Goal: Task Accomplishment & Management: Use online tool/utility

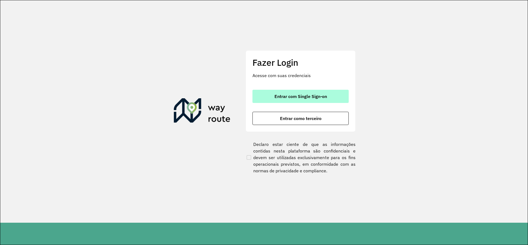
click at [329, 96] on button "Entrar com Single Sign-on" at bounding box center [301, 96] width 96 height 13
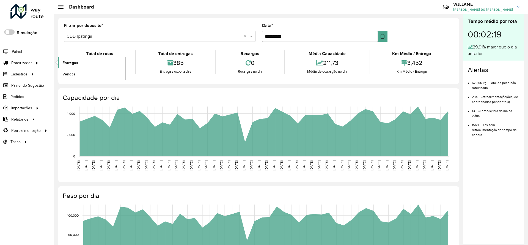
click at [61, 61] on link "Entregas" at bounding box center [91, 62] width 67 height 11
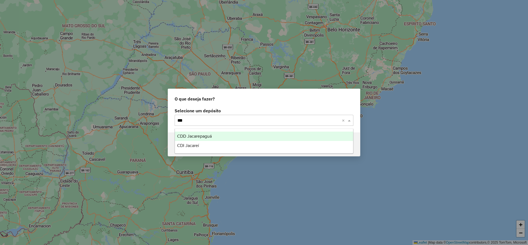
type input "****"
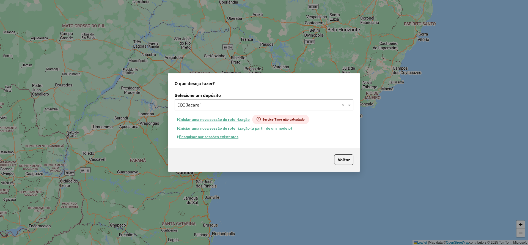
click at [211, 121] on button "Iniciar uma nova sessão de roteirização" at bounding box center [214, 119] width 78 height 9
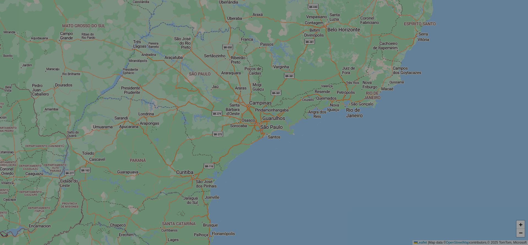
select select "*"
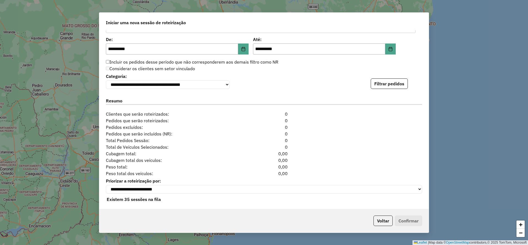
scroll to position [547, 0]
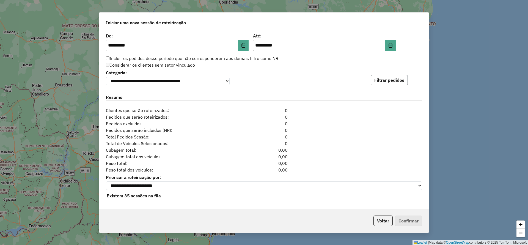
click at [377, 81] on button "Filtrar pedidos" at bounding box center [389, 80] width 37 height 10
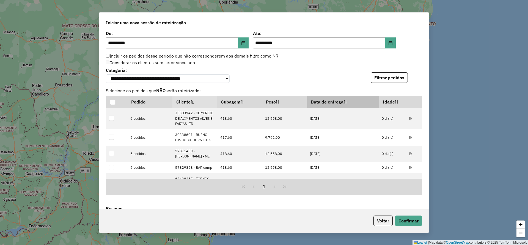
scroll to position [668, 0]
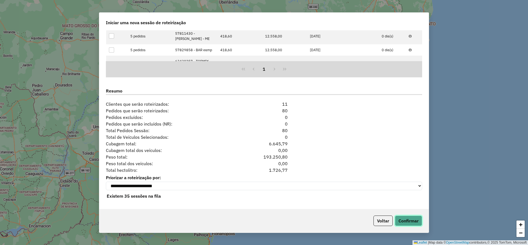
click at [412, 221] on button "Confirmar" at bounding box center [408, 221] width 27 height 10
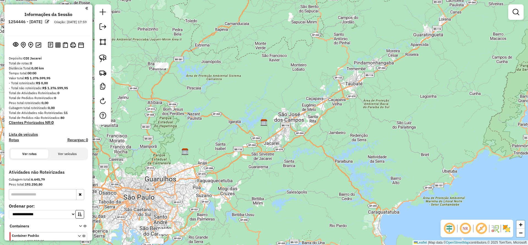
drag, startPoint x: 269, startPoint y: 166, endPoint x: 505, endPoint y: 150, distance: 235.9
click at [507, 151] on div "Janela de atendimento Grade de atendimento Capacidade Transportadoras Veículos …" at bounding box center [264, 122] width 528 height 245
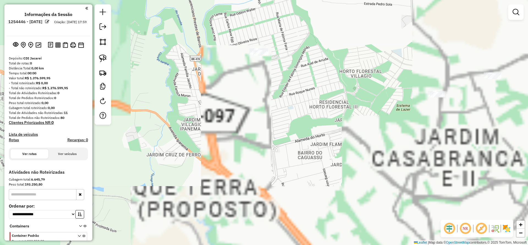
click at [261, 56] on div at bounding box center [261, 53] width 14 height 6
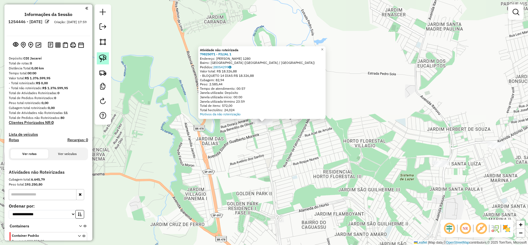
click at [104, 59] on img at bounding box center [103, 58] width 8 height 8
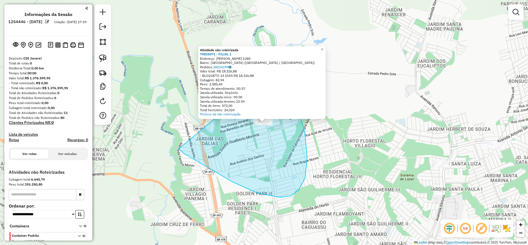
drag, startPoint x: 281, startPoint y: 197, endPoint x: 271, endPoint y: 69, distance: 128.9
click at [271, 69] on div "Atividade não roteirizada 79825071 - FILIAL 1 Endereço: [PERSON_NAME] 1280 Bair…" at bounding box center [264, 122] width 528 height 245
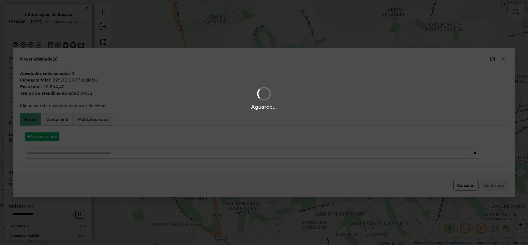
click at [13, 141] on div "Aguarde..." at bounding box center [264, 122] width 528 height 245
click at [40, 133] on hb-app "**********" at bounding box center [264, 122] width 528 height 245
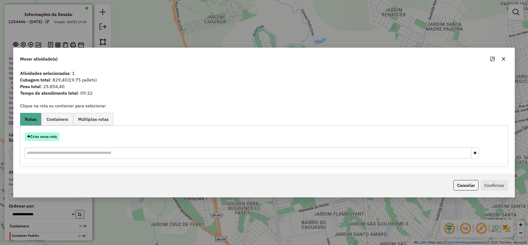
click at [44, 132] on button "Criar nova rota" at bounding box center [42, 136] width 35 height 9
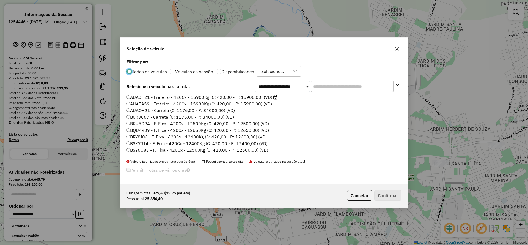
scroll to position [3, 2]
drag, startPoint x: 331, startPoint y: 90, endPoint x: 250, endPoint y: 102, distance: 82.1
click at [331, 90] on input "text" at bounding box center [352, 86] width 83 height 11
paste input "*******"
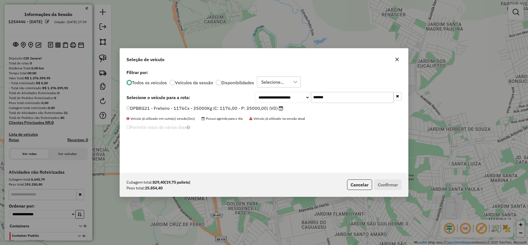
type input "*******"
click at [204, 105] on div "**********" at bounding box center [264, 120] width 288 height 105
click at [225, 111] on label "DPB8G21 - Freteiro - 1176Cx - 35000Kg (C: 1176,00 - P: 35000,00) (VD)" at bounding box center [205, 108] width 157 height 7
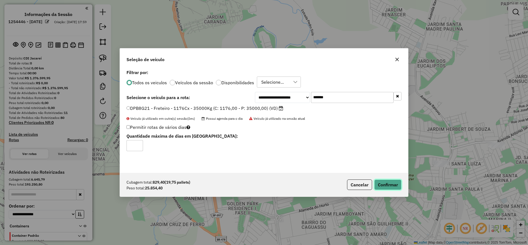
click at [392, 184] on button "Confirmar" at bounding box center [388, 184] width 27 height 10
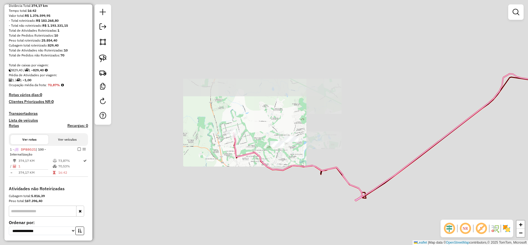
scroll to position [83, 0]
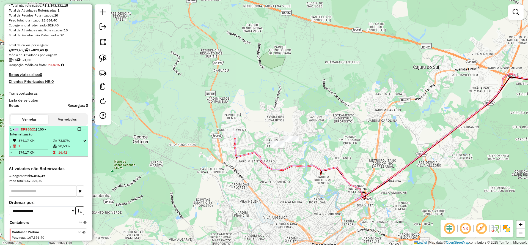
drag, startPoint x: 78, startPoint y: 130, endPoint x: 80, endPoint y: 128, distance: 3.7
click at [78, 130] on em at bounding box center [79, 128] width 3 height 3
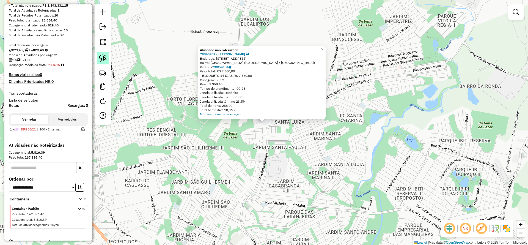
click at [107, 61] on link at bounding box center [103, 58] width 12 height 12
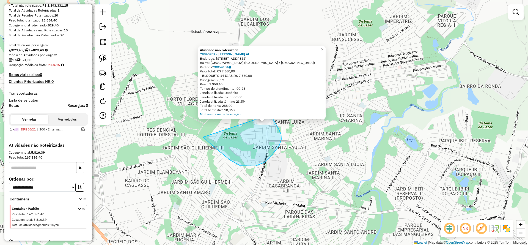
drag, startPoint x: 265, startPoint y: 162, endPoint x: 263, endPoint y: 101, distance: 61.4
click at [263, 101] on div "Atividade não roteirizada 79840782 - [PERSON_NAME] AL Endereço: [STREET_ADDRESS…" at bounding box center [264, 122] width 528 height 245
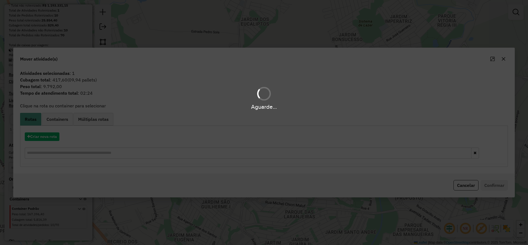
click at [51, 136] on div "Aguarde..." at bounding box center [264, 122] width 528 height 245
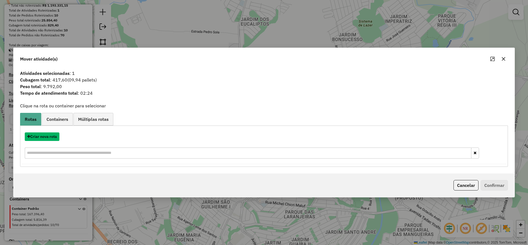
click at [51, 136] on button "Criar nova rota" at bounding box center [42, 136] width 35 height 9
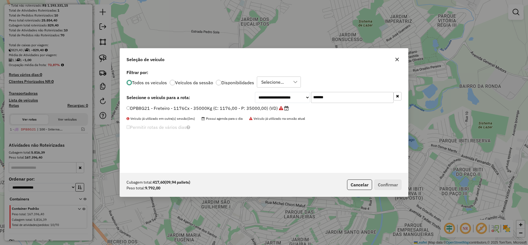
click at [51, 136] on div "**********" at bounding box center [264, 122] width 528 height 245
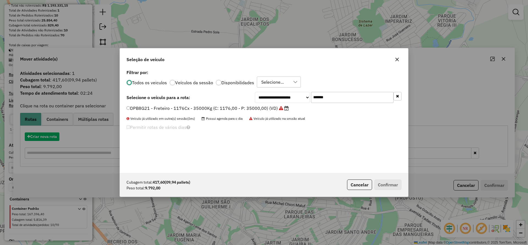
scroll to position [3, 2]
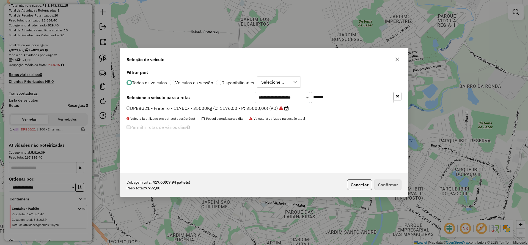
drag, startPoint x: 342, startPoint y: 100, endPoint x: 263, endPoint y: 92, distance: 80.2
click at [263, 92] on div "**********" at bounding box center [328, 97] width 147 height 11
paste input "text"
type input "*******"
click at [203, 107] on label "CYN8H64 - Freteiro - 420Cx - 13700Kg (C: 420,00 - P: 13700,00) (VD)" at bounding box center [202, 108] width 151 height 7
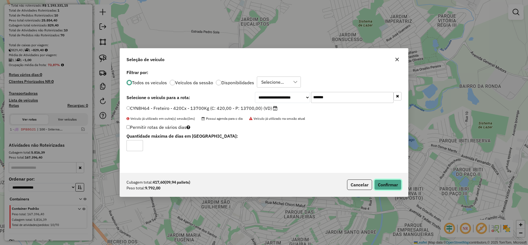
click at [391, 190] on button "Confirmar" at bounding box center [388, 184] width 27 height 10
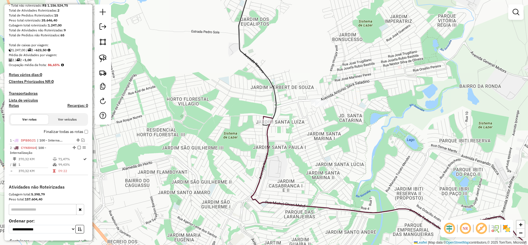
click at [419, 127] on div "Janela de atendimento Grade de atendimento Capacidade Transportadoras Veículos …" at bounding box center [264, 122] width 528 height 245
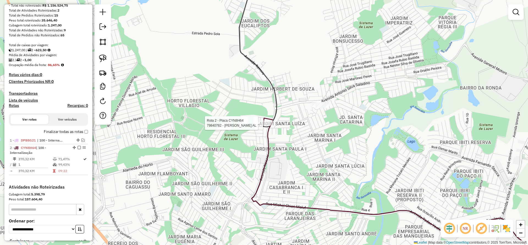
select select "**********"
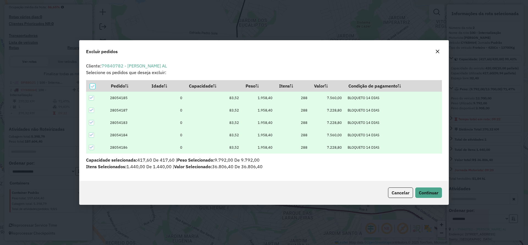
scroll to position [0, 0]
drag, startPoint x: 438, startPoint y: 52, endPoint x: 435, endPoint y: 52, distance: 3.3
click at [437, 52] on icon "button" at bounding box center [438, 52] width 4 height 4
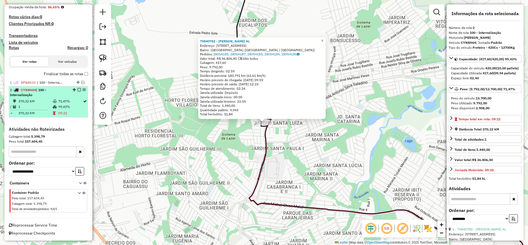
click at [78, 89] on em at bounding box center [79, 89] width 3 height 3
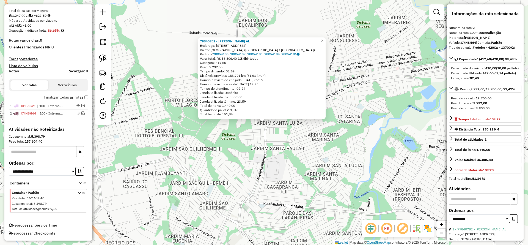
click at [321, 149] on div "79840782 - [PERSON_NAME] AL Endereço: AV ITAVUVU 5225 Bairro: [GEOGRAPHIC_DATA]…" at bounding box center [264, 122] width 528 height 245
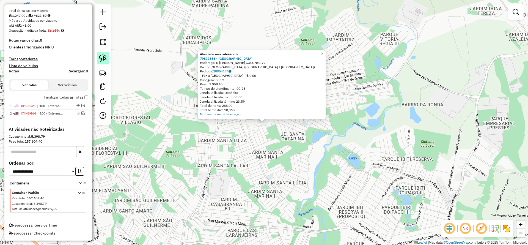
drag, startPoint x: 103, startPoint y: 59, endPoint x: 104, endPoint y: 62, distance: 3.1
click at [103, 59] on img at bounding box center [103, 58] width 8 height 8
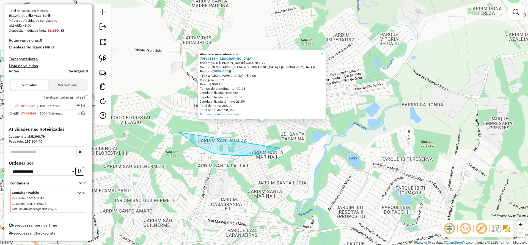
drag, startPoint x: 266, startPoint y: 153, endPoint x: 261, endPoint y: 34, distance: 119.8
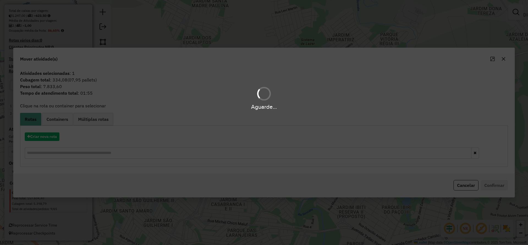
click at [41, 137] on div "Aguarde..." at bounding box center [264, 122] width 528 height 245
click at [41, 137] on hb-app "Aguarde... Pop-up bloqueado! Seu navegador bloqueou automáticamente a abertura …" at bounding box center [264, 122] width 528 height 245
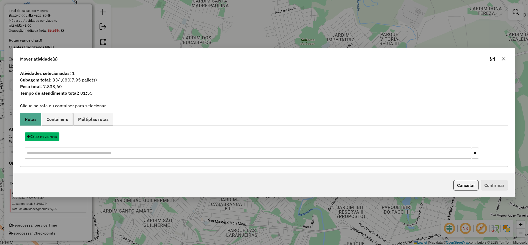
click at [41, 137] on button "Criar nova rota" at bounding box center [42, 136] width 35 height 9
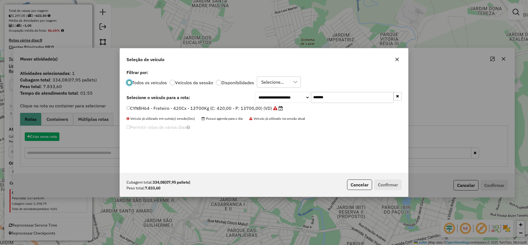
scroll to position [3, 2]
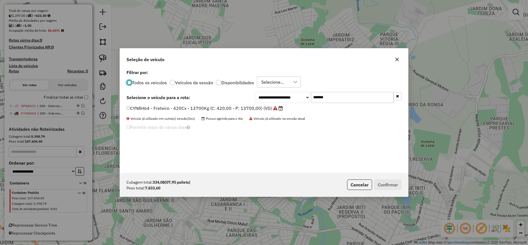
drag, startPoint x: 329, startPoint y: 98, endPoint x: 228, endPoint y: 100, distance: 101.6
click at [230, 100] on div "**********" at bounding box center [264, 97] width 275 height 11
paste input "*"
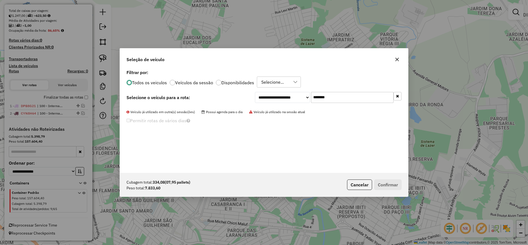
drag, startPoint x: 346, startPoint y: 96, endPoint x: 116, endPoint y: 99, distance: 230.1
click at [118, 99] on div "**********" at bounding box center [264, 122] width 528 height 245
paste input "text"
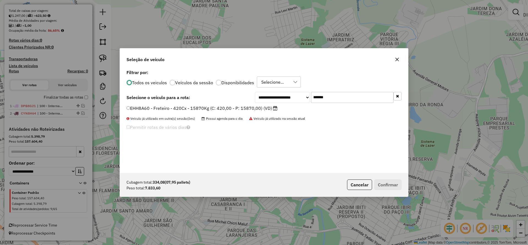
type input "*******"
click at [158, 108] on label "EHH8A60 - Freteiro - 420Cx - 15870Kg (C: 420,00 - P: 15870,00) (VD)" at bounding box center [202, 108] width 151 height 7
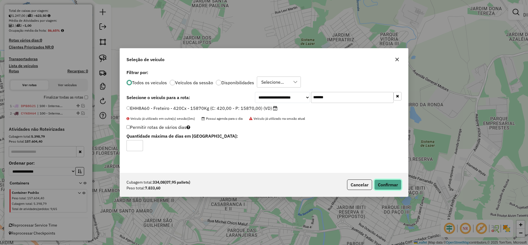
click at [389, 185] on button "Confirmar" at bounding box center [388, 184] width 27 height 10
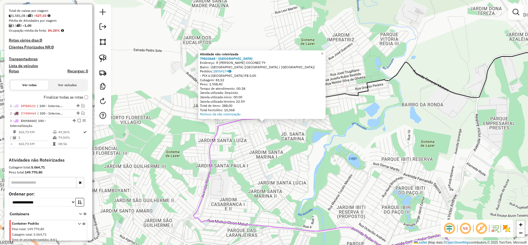
scroll to position [140, 0]
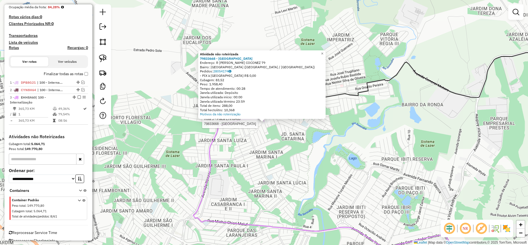
click at [263, 124] on div at bounding box center [264, 122] width 14 height 6
click at [257, 128] on div "Rota 3 - Placa EHH8A60 79833668 - WILLIAN DE JESUS DOM Atividade não roteirizad…" at bounding box center [264, 122] width 528 height 245
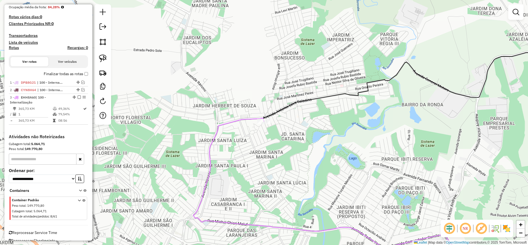
click at [259, 126] on div "Janela de atendimento Grade de atendimento Capacidade Transportadoras Veículos …" at bounding box center [264, 122] width 528 height 245
select select "**********"
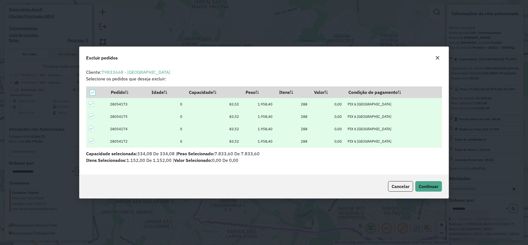
scroll to position [0, 0]
drag, startPoint x: 441, startPoint y: 57, endPoint x: 385, endPoint y: 74, distance: 58.8
click at [441, 57] on button "button" at bounding box center [438, 57] width 9 height 9
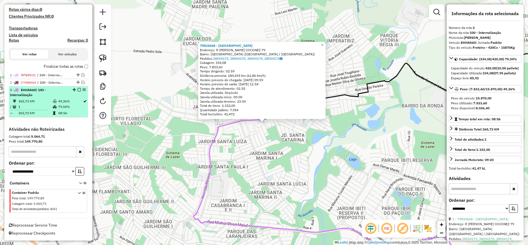
click at [79, 89] on div at bounding box center [77, 89] width 17 height 3
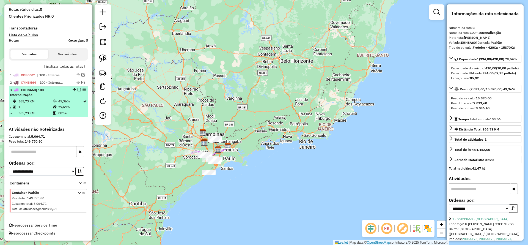
click at [78, 88] on em at bounding box center [79, 89] width 3 height 3
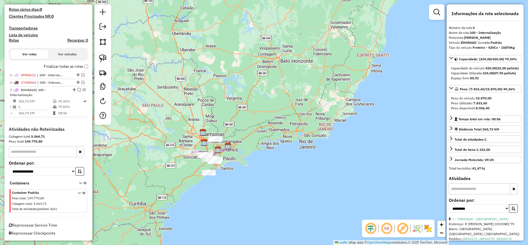
scroll to position [124, 0]
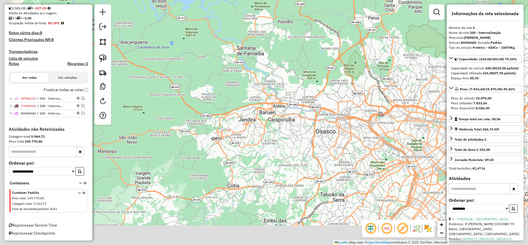
drag, startPoint x: 250, startPoint y: 145, endPoint x: 245, endPoint y: 141, distance: 6.1
click at [267, 135] on div "Janela de atendimento Grade de atendimento Capacidade Transportadoras Veículos …" at bounding box center [264, 122] width 528 height 245
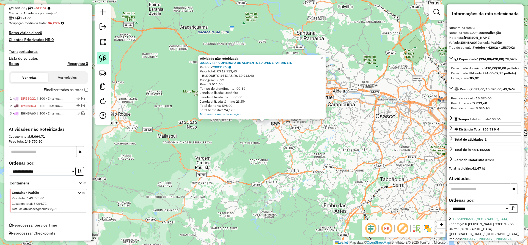
click at [102, 58] on img at bounding box center [103, 58] width 8 height 8
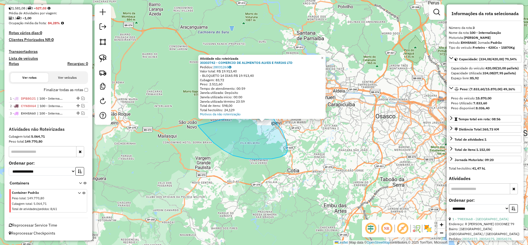
drag, startPoint x: 224, startPoint y: 150, endPoint x: 269, endPoint y: 108, distance: 61.7
click at [269, 108] on div "Atividade não roteirizada 30303742 - COMERCIO DE ALIMENTOS ALVES E FARIAS LTD P…" at bounding box center [264, 122] width 528 height 245
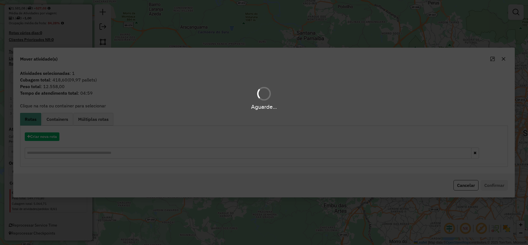
click at [52, 137] on hb-app "Aguarde... Pop-up bloqueado! Seu navegador bloqueou automáticamente a abertura …" at bounding box center [264, 122] width 528 height 245
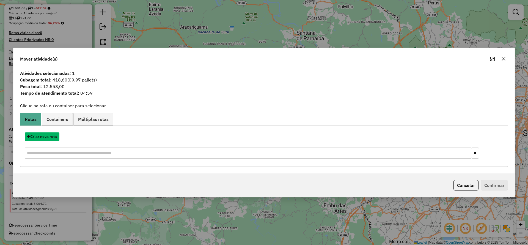
click at [52, 137] on button "Criar nova rota" at bounding box center [42, 136] width 35 height 9
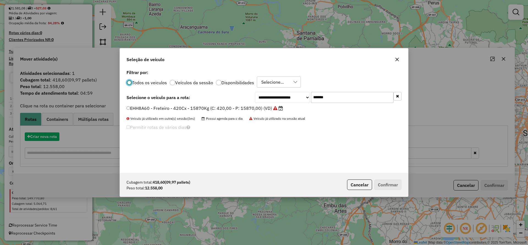
scroll to position [3, 2]
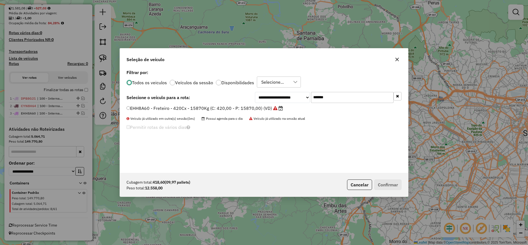
drag, startPoint x: 306, startPoint y: 100, endPoint x: 257, endPoint y: 107, distance: 49.8
click at [258, 107] on div "**********" at bounding box center [264, 120] width 288 height 105
paste input "text"
type input "*******"
click at [234, 111] on label "DBC9B45 - Freteiro - 420Cx - 24000Kg (C: 420,00 - P: 24000,00) (VD)" at bounding box center [202, 108] width 151 height 7
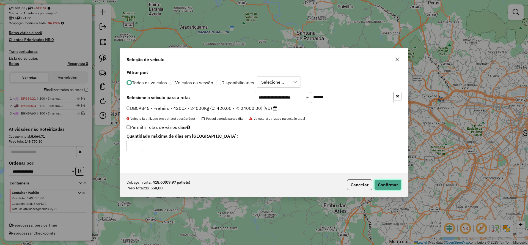
click at [394, 182] on button "Confirmar" at bounding box center [388, 184] width 27 height 10
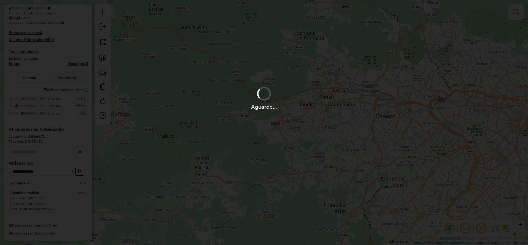
scroll to position [148, 0]
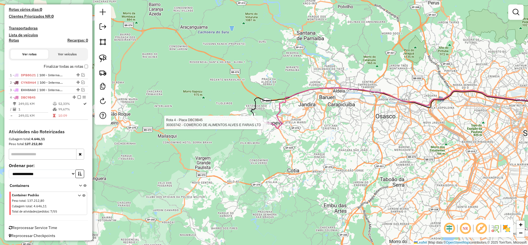
select select "**********"
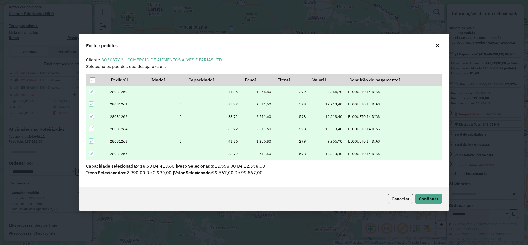
scroll to position [0, 0]
click at [440, 44] on button "button" at bounding box center [438, 45] width 9 height 9
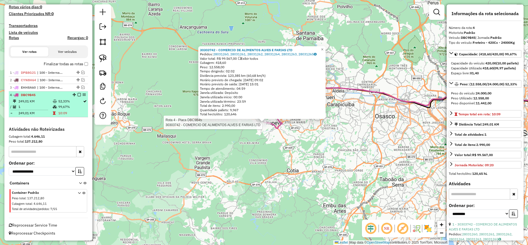
click at [78, 95] on em at bounding box center [79, 94] width 3 height 3
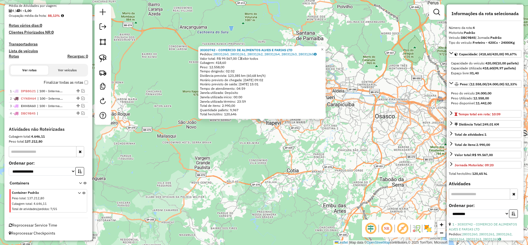
scroll to position [132, 0]
click at [244, 147] on div "30303742 - COMERCIO DE ALIMENTOS ALVES E FARIAS LTD Pedidos: 28031260, 28031261…" at bounding box center [264, 122] width 528 height 245
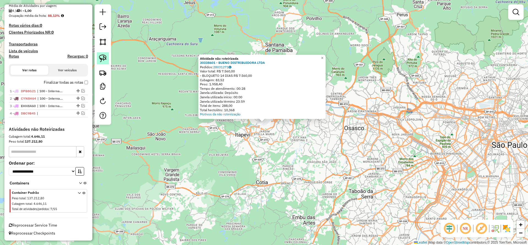
click at [104, 61] on img at bounding box center [103, 58] width 8 height 8
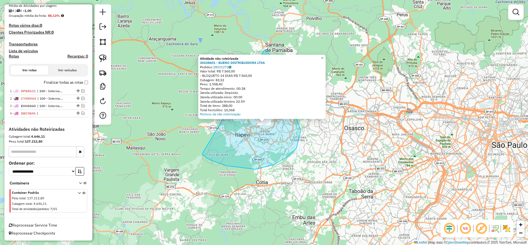
drag, startPoint x: 207, startPoint y: 158, endPoint x: 254, endPoint y: 58, distance: 110.7
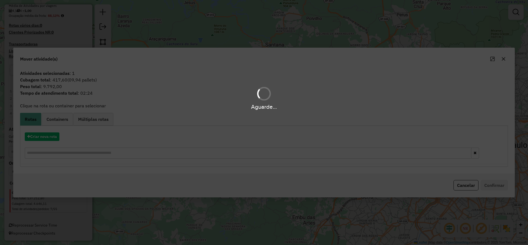
click at [49, 138] on div "Aguarde..." at bounding box center [264, 122] width 528 height 245
click at [49, 138] on button "Criar nova rota" at bounding box center [42, 136] width 35 height 9
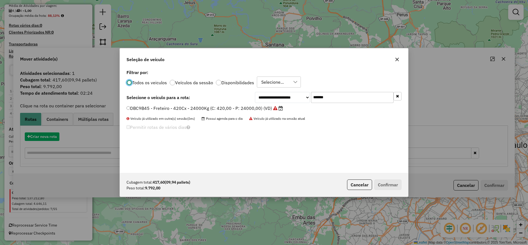
scroll to position [3, 2]
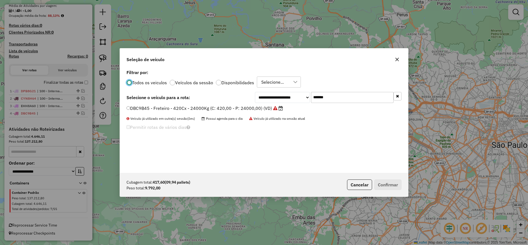
drag, startPoint x: 341, startPoint y: 97, endPoint x: 233, endPoint y: 115, distance: 109.8
click at [234, 115] on div "**********" at bounding box center [264, 120] width 288 height 105
paste input "text"
type input "*******"
click at [216, 112] on div "EWU5F31 - Freteiro - 420Cx - 17220Kg (C: 420,00 - P: 17220,00) (VD)" at bounding box center [264, 110] width 282 height 11
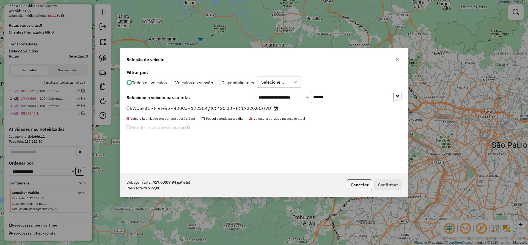
click at [213, 109] on label "EWU5F31 - Freteiro - 420Cx - 17220Kg (C: 420,00 - P: 17220,00) (VD)" at bounding box center [203, 108] width 152 height 7
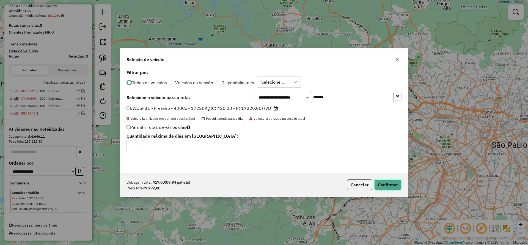
click at [378, 186] on button "Confirmar" at bounding box center [388, 184] width 27 height 10
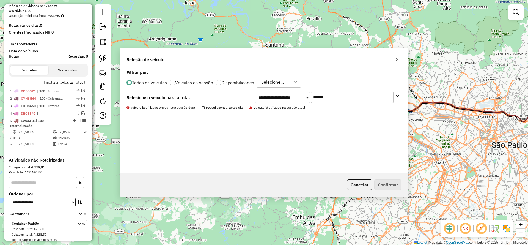
scroll to position [150, 0]
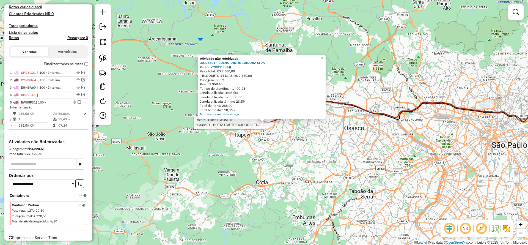
drag, startPoint x: 263, startPoint y: 126, endPoint x: 276, endPoint y: 133, distance: 15.1
click at [260, 124] on div at bounding box center [265, 123] width 14 height 6
select select "**********"
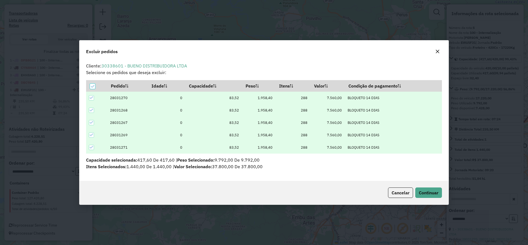
scroll to position [0, 0]
click at [437, 50] on icon "button" at bounding box center [438, 52] width 4 height 4
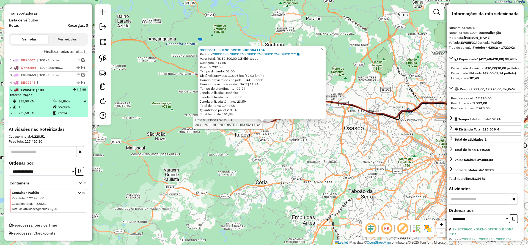
click at [77, 89] on div at bounding box center [77, 89] width 17 height 3
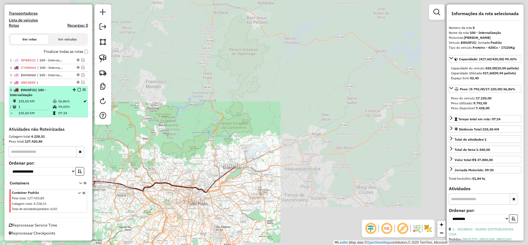
click at [78, 89] on em at bounding box center [79, 89] width 3 height 3
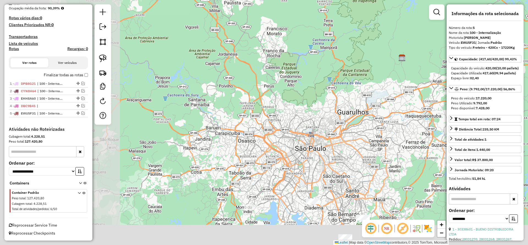
drag, startPoint x: 306, startPoint y: 87, endPoint x: 359, endPoint y: 12, distance: 92.5
click at [360, 13] on div "Janela de atendimento Grade de atendimento Capacidade Transportadoras Veículos …" at bounding box center [264, 122] width 528 height 245
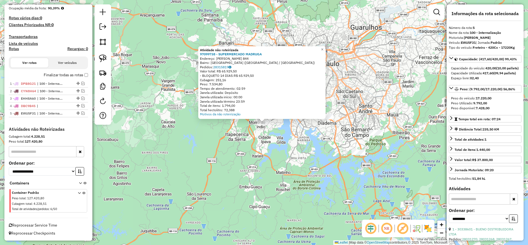
drag, startPoint x: 102, startPoint y: 59, endPoint x: 125, endPoint y: 96, distance: 42.7
click at [101, 59] on img at bounding box center [103, 58] width 8 height 8
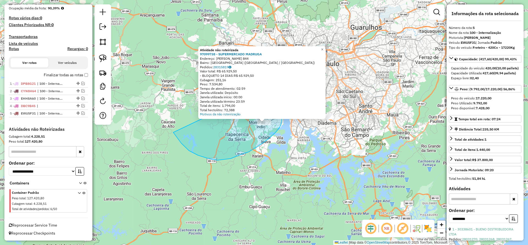
drag, startPoint x: 175, startPoint y: 135, endPoint x: 274, endPoint y: 82, distance: 112.3
click at [274, 82] on div "Atividade não roteirizada 97099738 - SUPERMERCADO MADRUGA Endereço: [PERSON_NAM…" at bounding box center [264, 122] width 528 height 245
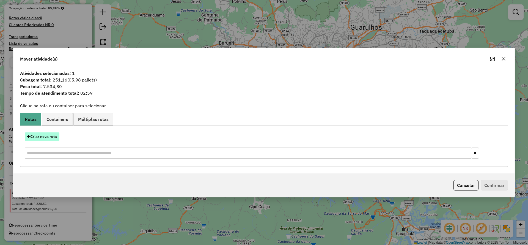
click at [44, 140] on button "Criar nova rota" at bounding box center [42, 136] width 35 height 9
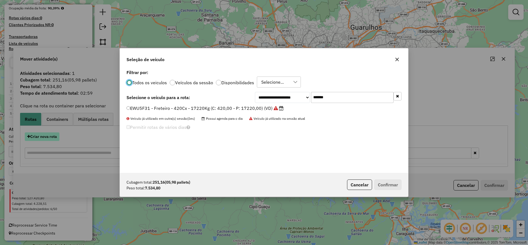
scroll to position [3, 2]
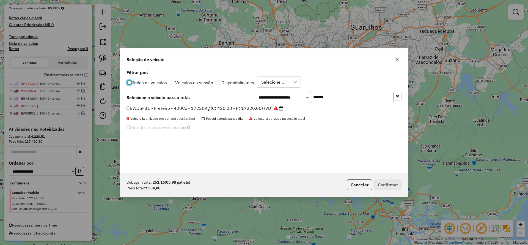
drag, startPoint x: 338, startPoint y: 98, endPoint x: 244, endPoint y: 104, distance: 94.6
click at [248, 104] on div "**********" at bounding box center [264, 120] width 288 height 105
paste input "text"
type input "*******"
click at [219, 105] on label "DPF8J05 - Freteiro - 420Cx - 17220Kg (C: 420,00 - P: 17220,00) (VD)" at bounding box center [202, 108] width 150 height 7
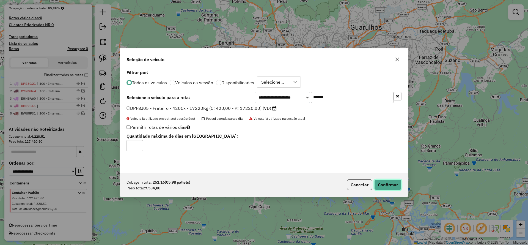
click at [393, 182] on button "Confirmar" at bounding box center [388, 184] width 27 height 10
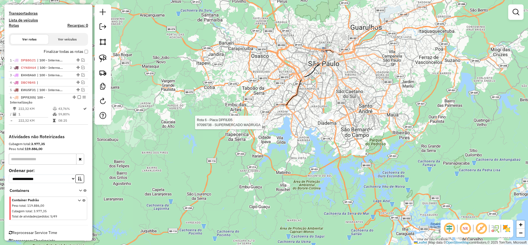
scroll to position [170, 0]
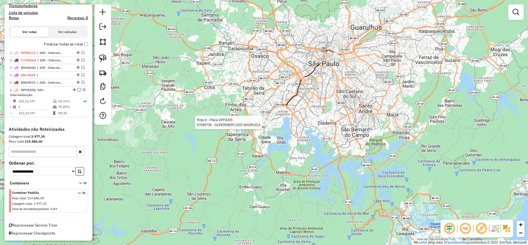
select select "**********"
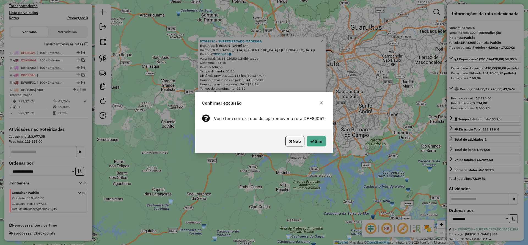
click at [295, 134] on div "Não Sim" at bounding box center [264, 141] width 137 height 24
drag, startPoint x: 290, startPoint y: 141, endPoint x: 282, endPoint y: 135, distance: 10.6
click at [289, 140] on icon "button" at bounding box center [291, 141] width 4 height 4
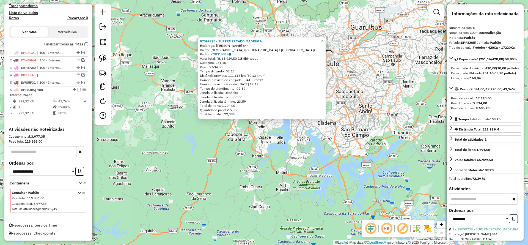
click at [218, 51] on div "97099738 - SUPERMERCADO MADRUGA Endereço: [PERSON_NAME] 844 Bairro: [GEOGRAPHIC…" at bounding box center [262, 77] width 124 height 77
click at [220, 53] on link "28315819" at bounding box center [222, 54] width 18 height 4
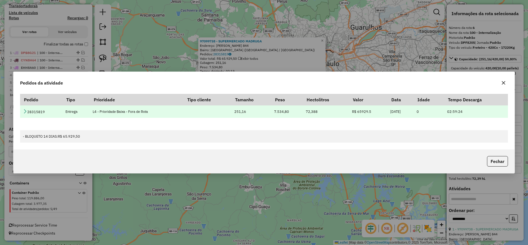
click at [28, 113] on td "28315819" at bounding box center [41, 111] width 42 height 12
click at [26, 113] on icon at bounding box center [25, 111] width 4 height 4
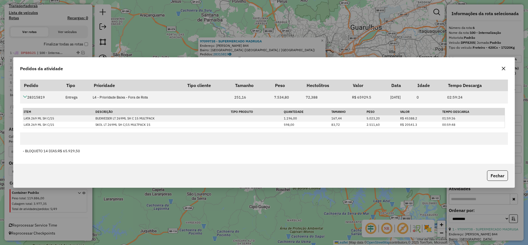
click at [502, 68] on icon "button" at bounding box center [504, 68] width 4 height 4
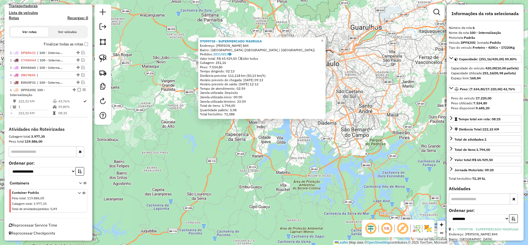
drag, startPoint x: 343, startPoint y: 177, endPoint x: 231, endPoint y: 134, distance: 120.0
click at [342, 177] on div "97099738 - SUPERMERCADO MADRUGA Endereço: [PERSON_NAME] 844 Bairro: [GEOGRAPHIC…" at bounding box center [264, 122] width 528 height 245
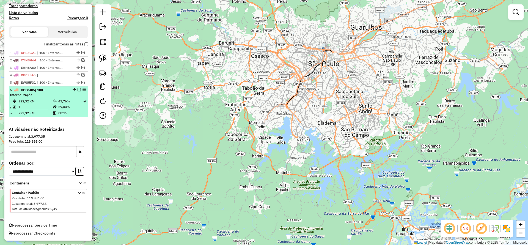
click at [78, 90] on em at bounding box center [79, 89] width 3 height 3
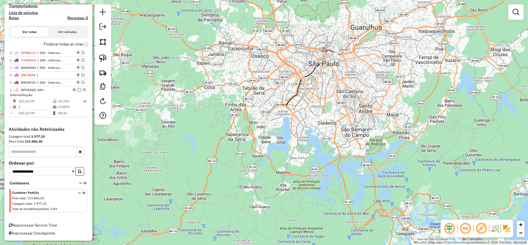
scroll to position [147, 0]
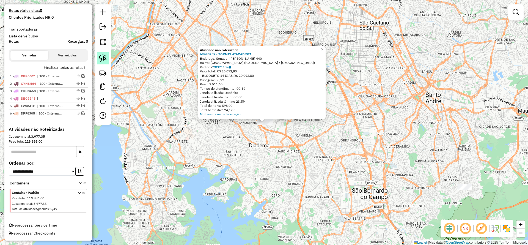
click at [103, 58] on img at bounding box center [103, 58] width 8 height 8
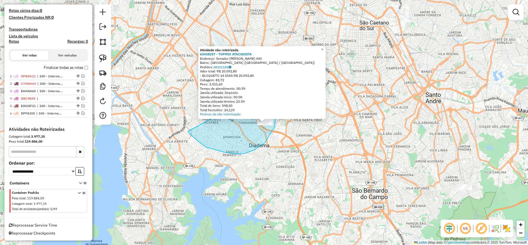
drag, startPoint x: 197, startPoint y: 140, endPoint x: 272, endPoint y: 86, distance: 92.3
click at [272, 86] on div "Atividade não roteirizada 63438257 - TOPMIX ATACADISTA Endereço: Senador [PERSO…" at bounding box center [264, 122] width 528 height 245
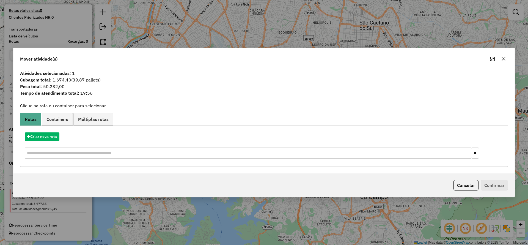
click at [501, 57] on button "button" at bounding box center [504, 58] width 9 height 9
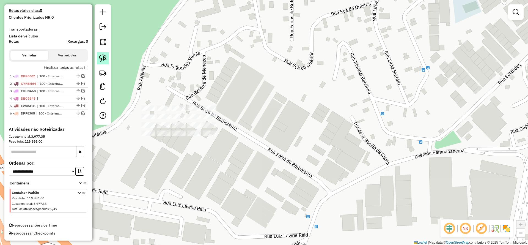
drag, startPoint x: 105, startPoint y: 56, endPoint x: 109, endPoint y: 58, distance: 4.7
click at [105, 56] on img at bounding box center [103, 58] width 8 height 8
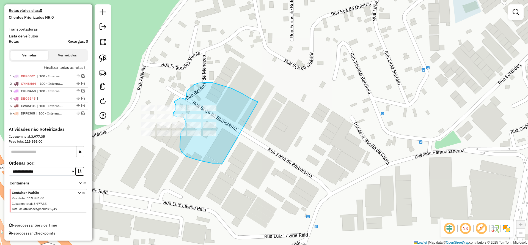
drag, startPoint x: 242, startPoint y: 94, endPoint x: 241, endPoint y: 159, distance: 65.5
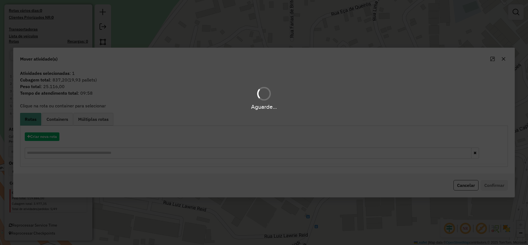
click at [47, 132] on div "Aguarde..." at bounding box center [264, 122] width 528 height 245
click at [48, 137] on button "Criar nova rota" at bounding box center [42, 136] width 35 height 9
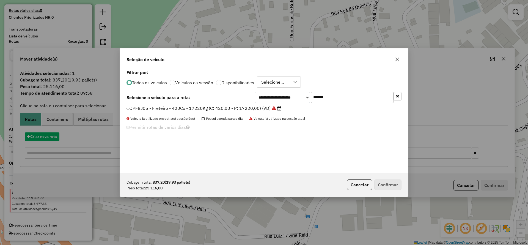
scroll to position [3, 2]
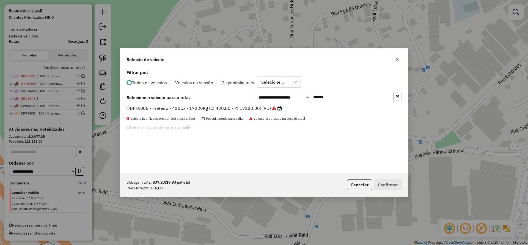
drag, startPoint x: 337, startPoint y: 94, endPoint x: 228, endPoint y: 109, distance: 110.2
click at [232, 107] on div "**********" at bounding box center [264, 120] width 288 height 105
paste input "text"
type input "*******"
click at [216, 108] on label "DPF2H60 - Freteiro - 840Cx - 32000Kg (C: 840,00 - P: 32000,00) (VD)" at bounding box center [202, 108] width 151 height 7
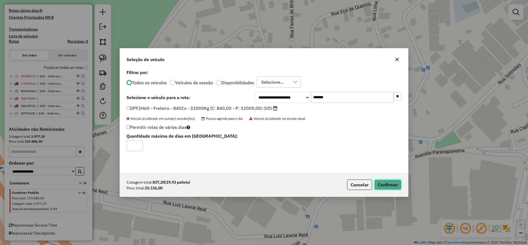
drag, startPoint x: 386, startPoint y: 182, endPoint x: 203, endPoint y: 160, distance: 184.6
click at [386, 182] on button "Confirmar" at bounding box center [388, 184] width 27 height 10
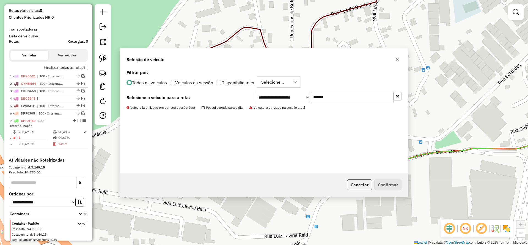
scroll to position [170, 0]
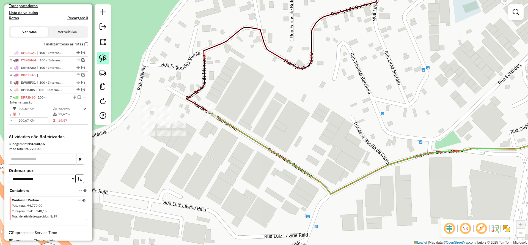
click at [103, 57] on img at bounding box center [103, 58] width 8 height 8
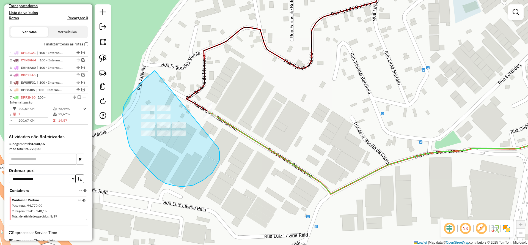
drag, startPoint x: 155, startPoint y: 70, endPoint x: 218, endPoint y: 148, distance: 100.0
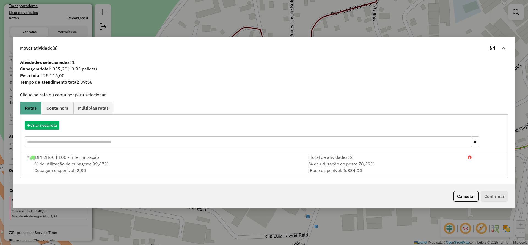
click at [46, 126] on hb-app "Aguarde... Pop-up bloqueado! Seu navegador bloqueou automáticamente a abertura …" at bounding box center [264, 122] width 528 height 245
click at [46, 126] on button "Criar nova rota" at bounding box center [42, 125] width 35 height 9
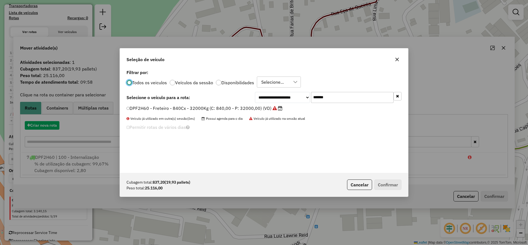
scroll to position [3, 2]
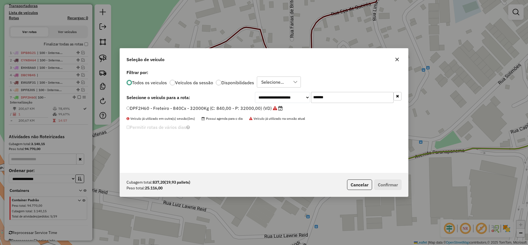
drag, startPoint x: 344, startPoint y: 97, endPoint x: 239, endPoint y: 110, distance: 105.1
click at [245, 108] on div "**********" at bounding box center [264, 120] width 288 height 105
paste input "text"
type input "*******"
click at [213, 104] on div "**********" at bounding box center [264, 120] width 288 height 105
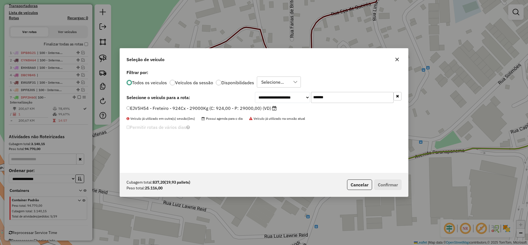
click at [231, 106] on label "EJV5H54 - Freteiro - 924Cx - 29000Kg (C: 924,00 - P: 29000,00) (VD)" at bounding box center [202, 108] width 150 height 7
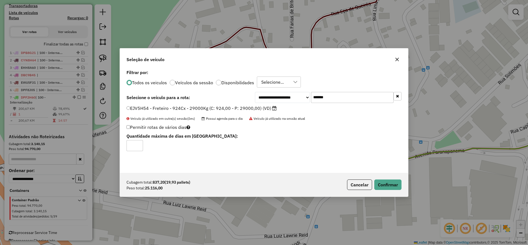
click at [392, 191] on div "Cubagem total: 837,20 (19,93 pallets) Peso total: 25.116,00 Cancelar Confirmar" at bounding box center [264, 185] width 288 height 24
click at [388, 190] on button "Confirmar" at bounding box center [388, 184] width 27 height 10
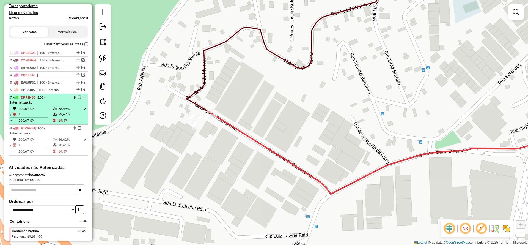
click at [63, 111] on td "99,67%" at bounding box center [70, 114] width 25 height 6
select select "**********"
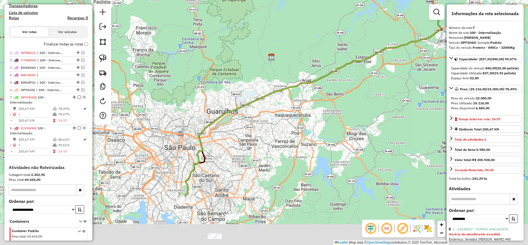
drag, startPoint x: 154, startPoint y: 188, endPoint x: 203, endPoint y: 149, distance: 62.7
click at [203, 149] on icon at bounding box center [312, 99] width 260 height 202
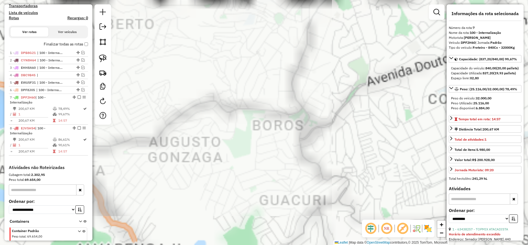
drag, startPoint x: 295, startPoint y: 124, endPoint x: 287, endPoint y: 192, distance: 68.2
click at [276, 199] on div "Janela de atendimento Grade de atendimento Capacidade Transportadoras Veículos …" at bounding box center [264, 122] width 528 height 245
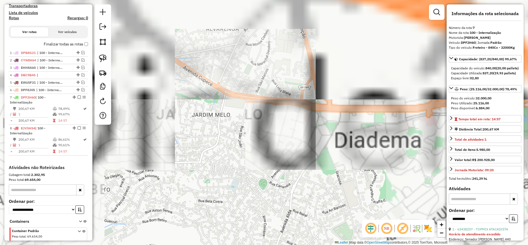
drag, startPoint x: 316, startPoint y: 65, endPoint x: 271, endPoint y: 189, distance: 132.7
click at [270, 191] on div "Janela de atendimento Grade de atendimento Capacidade Transportadoras Veículos …" at bounding box center [264, 122] width 528 height 245
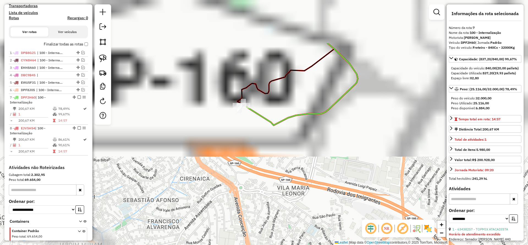
drag, startPoint x: 302, startPoint y: 149, endPoint x: 267, endPoint y: 133, distance: 38.0
click at [302, 154] on div "Janela de atendimento Grade de atendimento Capacidade Transportadoras Veículos …" at bounding box center [264, 122] width 528 height 245
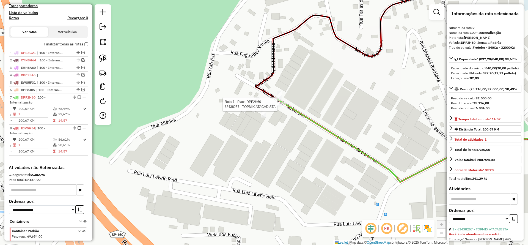
click at [277, 107] on div at bounding box center [279, 105] width 14 height 6
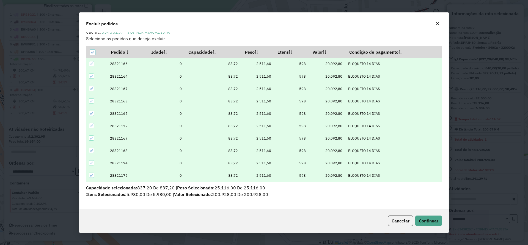
scroll to position [6, 0]
click at [442, 23] on div "Excluir pedidos" at bounding box center [264, 23] width 369 height 20
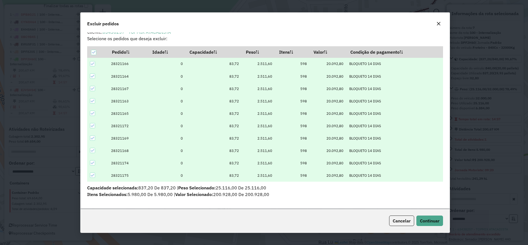
click at [435, 28] on div "Excluir pedidos" at bounding box center [265, 23] width 369 height 20
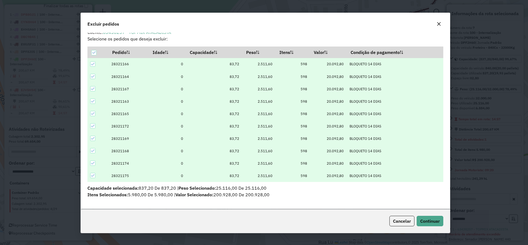
click at [436, 25] on button "button" at bounding box center [439, 24] width 9 height 9
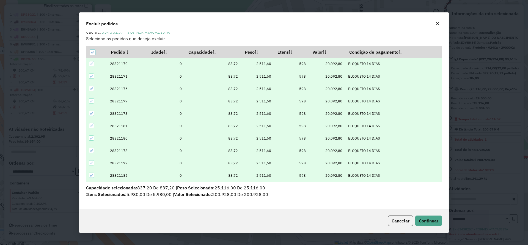
click at [435, 26] on button "button" at bounding box center [438, 23] width 9 height 9
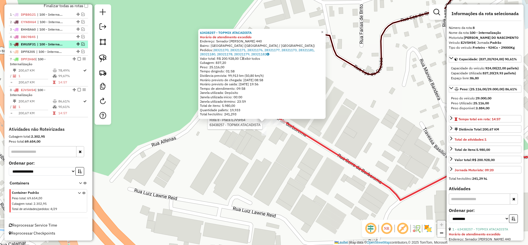
drag, startPoint x: 78, startPoint y: 58, endPoint x: 78, endPoint y: 64, distance: 6.3
click at [78, 58] on em at bounding box center [79, 58] width 3 height 3
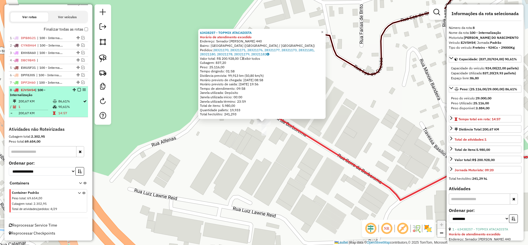
click at [78, 90] on em at bounding box center [79, 89] width 3 height 3
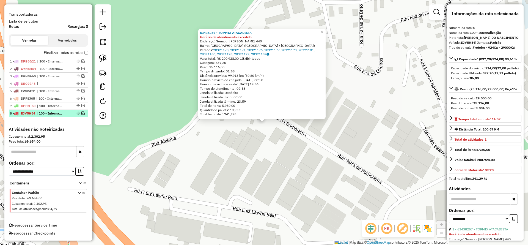
scroll to position [162, 0]
click at [158, 153] on div "63438257 - TOPMIX ATACADISTA Horário de atendimento excedido Endereço: Senador …" at bounding box center [264, 122] width 528 height 245
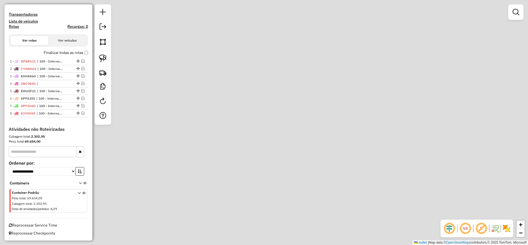
click at [233, 174] on div "Janela de atendimento Grade de atendimento Capacidade Transportadoras Veículos …" at bounding box center [264, 122] width 528 height 245
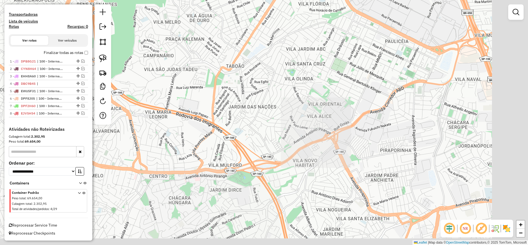
drag, startPoint x: 180, startPoint y: 105, endPoint x: 158, endPoint y: 91, distance: 25.9
click at [155, 88] on div "Janela de atendimento Grade de atendimento Capacidade Transportadoras Veículos …" at bounding box center [264, 122] width 528 height 245
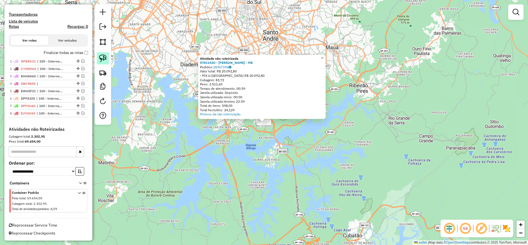
click at [102, 59] on img at bounding box center [103, 58] width 8 height 8
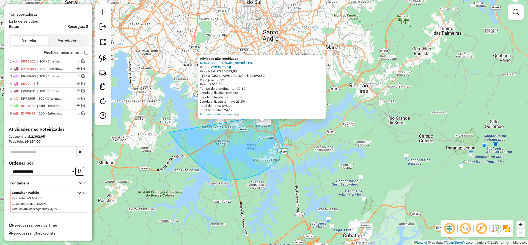
drag, startPoint x: 270, startPoint y: 167, endPoint x: 276, endPoint y: 114, distance: 53.7
click at [276, 114] on div "Atividade não roteirizada 57811430 - [PERSON_NAME] DA CUNHA TENORIO - ME Pedido…" at bounding box center [264, 122] width 528 height 245
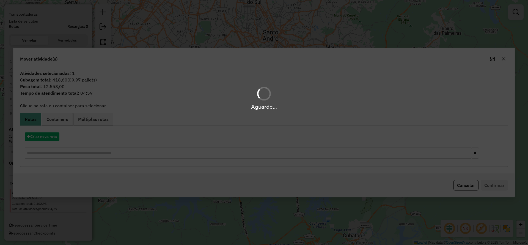
click at [48, 138] on hb-app "Aguarde... Pop-up bloqueado! Seu navegador bloqueou automáticamente a abertura …" at bounding box center [264, 122] width 528 height 245
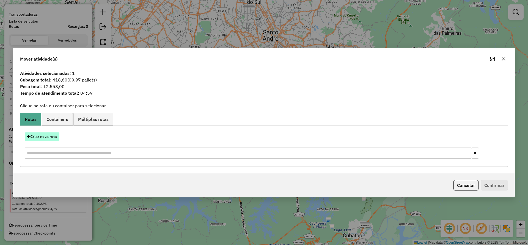
click at [48, 138] on button "Criar nova rota" at bounding box center [42, 136] width 35 height 9
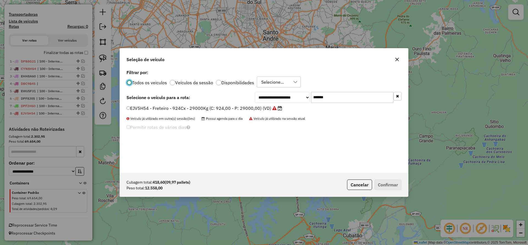
scroll to position [3, 2]
click at [328, 103] on div "**********" at bounding box center [264, 120] width 288 height 105
drag, startPoint x: 284, startPoint y: 97, endPoint x: 227, endPoint y: 103, distance: 57.6
click at [228, 102] on div "**********" at bounding box center [264, 97] width 275 height 11
paste input "text"
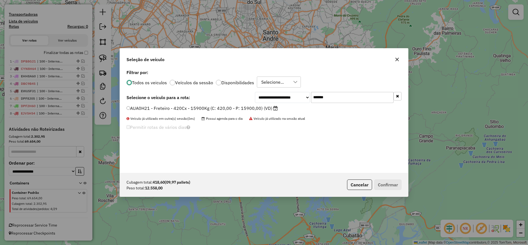
type input "*******"
click at [222, 105] on label "AUA0H21 - Freteiro - 420Cx - 15900Kg (C: 420,00 - P: 15900,00) (VD)" at bounding box center [202, 108] width 151 height 7
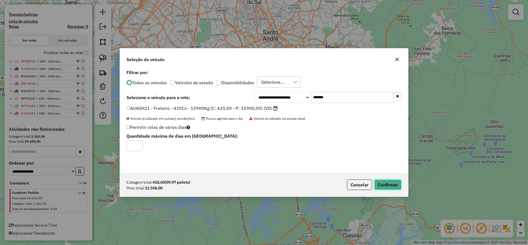
click at [390, 184] on button "Confirmar" at bounding box center [388, 184] width 27 height 10
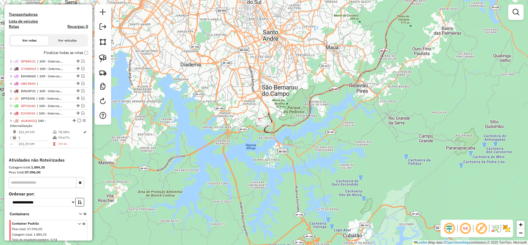
scroll to position [192, 0]
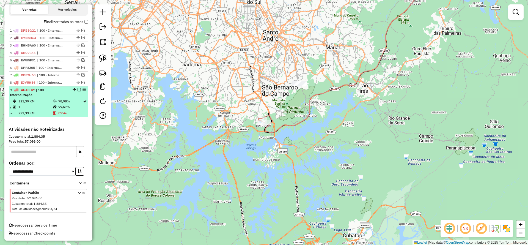
click at [78, 91] on em at bounding box center [79, 89] width 3 height 3
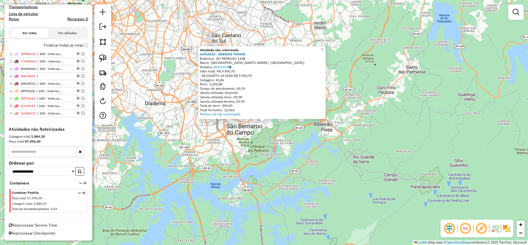
click at [105, 65] on div at bounding box center [103, 64] width 17 height 120
click at [105, 62] on link at bounding box center [103, 58] width 12 height 12
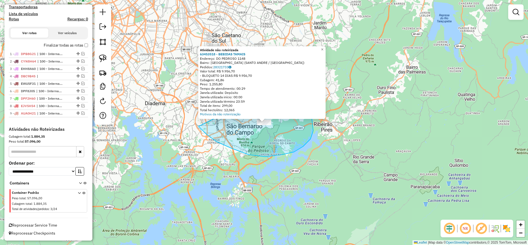
drag, startPoint x: 207, startPoint y: 134, endPoint x: 291, endPoint y: 84, distance: 98.8
click at [290, 81] on div "Atividade não roteirizada 63453518 - BEBIDAS TAMAIS Endereço: DO PEDROSO 1148 B…" at bounding box center [264, 122] width 528 height 245
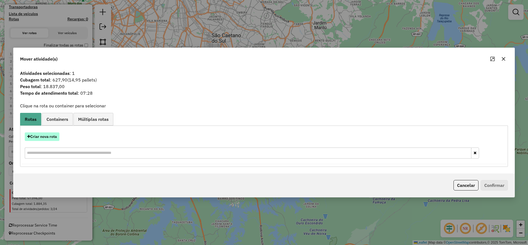
click at [46, 139] on button "Criar nova rota" at bounding box center [42, 136] width 35 height 9
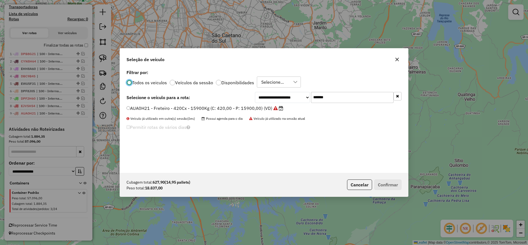
scroll to position [3, 2]
drag, startPoint x: 295, startPoint y: 97, endPoint x: 228, endPoint y: 103, distance: 66.9
click at [251, 95] on div "**********" at bounding box center [264, 97] width 275 height 11
paste input "text"
type input "*******"
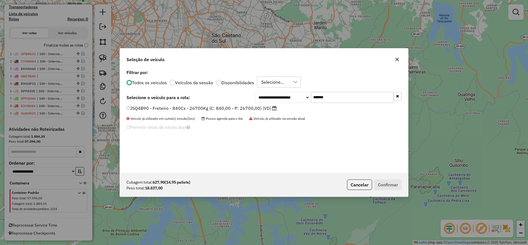
click at [218, 107] on label "JSQ4B90 - Freteiro - 840Cx - 26700Kg (C: 840,00 - P: 26700,00) (VD)" at bounding box center [202, 108] width 150 height 7
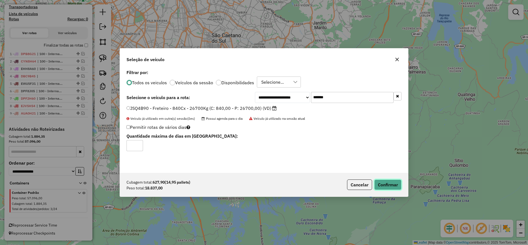
click at [391, 184] on button "Confirmar" at bounding box center [388, 184] width 27 height 10
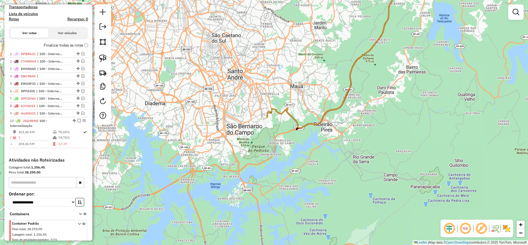
scroll to position [200, 0]
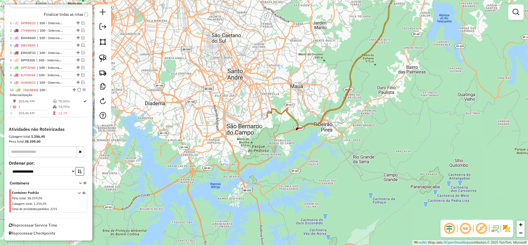
click at [270, 119] on icon at bounding box center [331, 52] width 135 height 152
select select "**********"
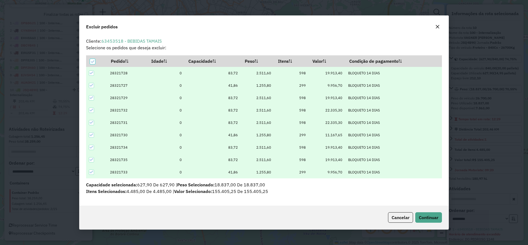
scroll to position [0, 0]
click at [439, 25] on icon "button" at bounding box center [438, 27] width 4 height 4
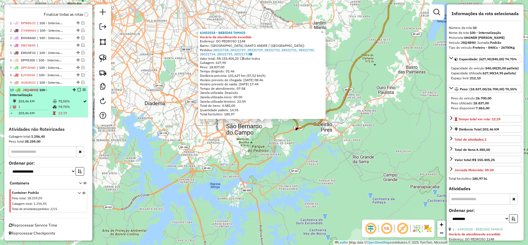
click at [78, 88] on em at bounding box center [79, 89] width 3 height 3
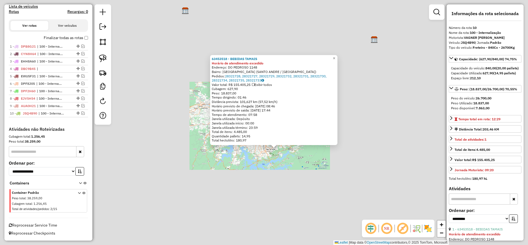
click at [280, 156] on div "63453518 - BEBIDAS TAMAIS Horário de atendimento excedido Endereço: DO PEDROSO …" at bounding box center [264, 122] width 528 height 245
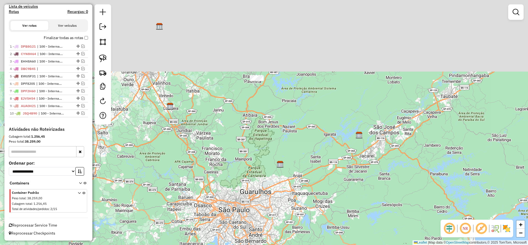
drag, startPoint x: 325, startPoint y: 169, endPoint x: 320, endPoint y: 176, distance: 9.1
click at [318, 192] on div "Janela de atendimento Grade de atendimento Capacidade Transportadoras Veículos …" at bounding box center [264, 122] width 528 height 245
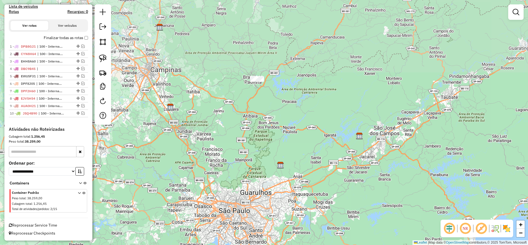
drag, startPoint x: 295, startPoint y: 156, endPoint x: 284, endPoint y: 138, distance: 21.4
click at [294, 154] on div "Janela de atendimento Grade de atendimento Capacidade Transportadoras Veículos …" at bounding box center [264, 122] width 528 height 245
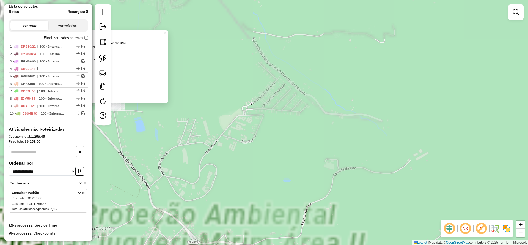
drag, startPoint x: 170, startPoint y: 113, endPoint x: 241, endPoint y: 148, distance: 79.2
click at [258, 146] on div "Atividade não roteirizada 79821748 - CANAL 4 Endereço: PROFESSOR [PERSON_NAME] …" at bounding box center [264, 122] width 528 height 245
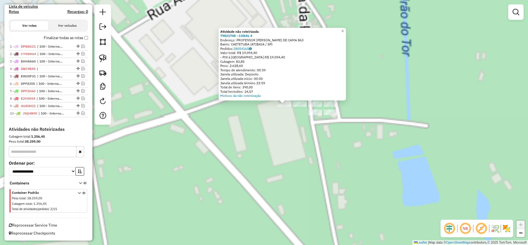
click at [215, 143] on div "Atividade não roteirizada 79821748 - CANAL 4 Endereço: PROFESSOR [PERSON_NAME] …" at bounding box center [264, 122] width 528 height 245
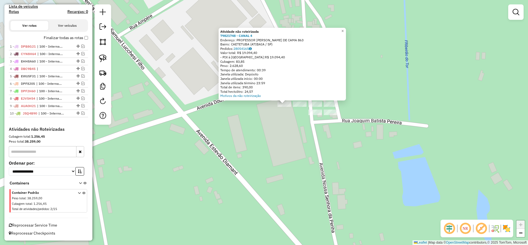
click at [156, 85] on div "Atividade não roteirizada 79821748 - CANAL 4 Endereço: PROFESSOR [PERSON_NAME] …" at bounding box center [264, 122] width 528 height 245
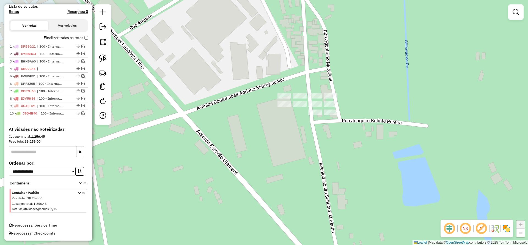
drag, startPoint x: 99, startPoint y: 57, endPoint x: 120, endPoint y: 63, distance: 21.8
click at [100, 57] on img at bounding box center [103, 58] width 8 height 8
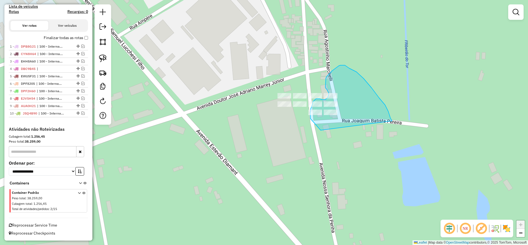
drag, startPoint x: 391, startPoint y: 118, endPoint x: 343, endPoint y: 157, distance: 61.4
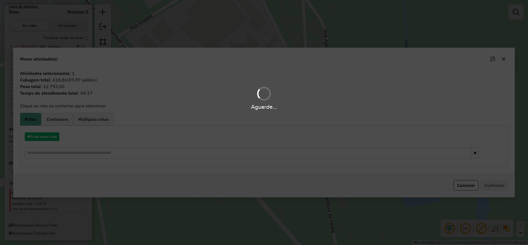
click at [40, 145] on div "Aguarde..." at bounding box center [264, 122] width 528 height 245
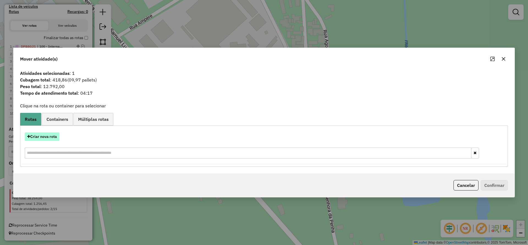
click at [40, 140] on button "Criar nova rota" at bounding box center [42, 136] width 35 height 9
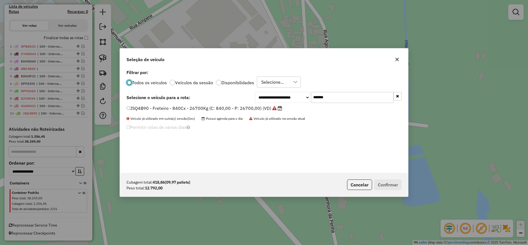
scroll to position [3, 2]
drag, startPoint x: 328, startPoint y: 101, endPoint x: 334, endPoint y: 96, distance: 7.4
click at [331, 98] on input "*******" at bounding box center [352, 97] width 83 height 11
paste input "******"
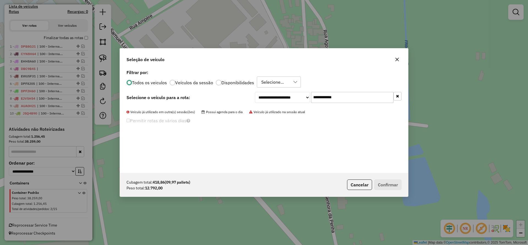
drag, startPoint x: 352, startPoint y: 99, endPoint x: 243, endPoint y: 104, distance: 108.9
click at [250, 102] on div "**********" at bounding box center [264, 97] width 275 height 11
paste input "text"
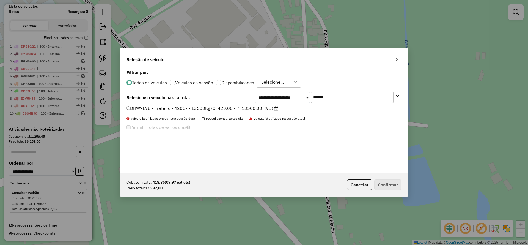
type input "*******"
click at [208, 106] on label "DHW7E76 - Freteiro - 420Cx - 13500Kg (C: 420,00 - P: 13500,00) (VD)" at bounding box center [203, 108] width 152 height 7
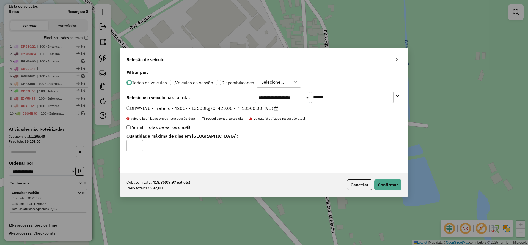
click at [397, 190] on div "Cubagem total: 418,86 (09,97 pallets) Peso total: 12.792,00 Cancelar Confirmar" at bounding box center [264, 185] width 288 height 24
click at [390, 185] on button "Confirmar" at bounding box center [388, 184] width 27 height 10
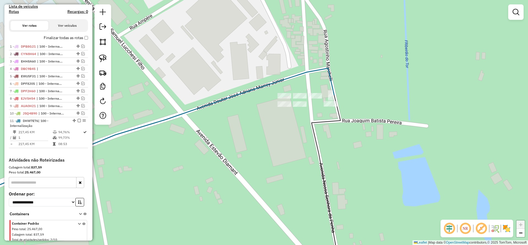
scroll to position [207, 0]
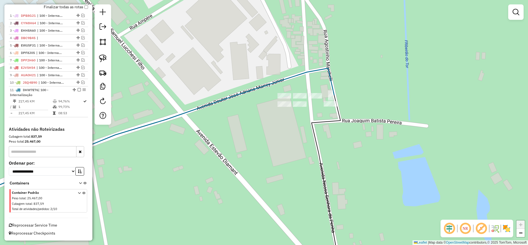
drag, startPoint x: 107, startPoint y: 61, endPoint x: 123, endPoint y: 63, distance: 16.3
click at [107, 61] on link at bounding box center [103, 58] width 12 height 12
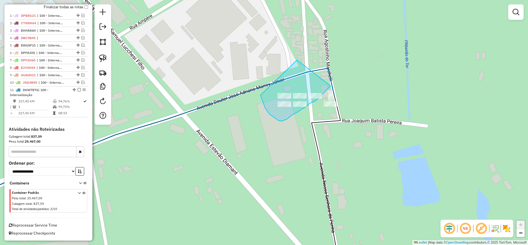
drag, startPoint x: 297, startPoint y: 60, endPoint x: 331, endPoint y: 86, distance: 42.4
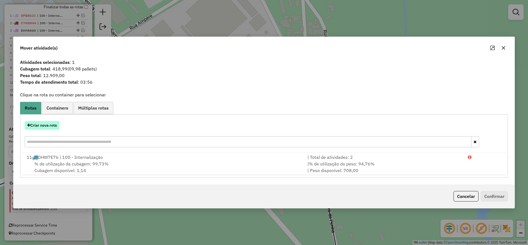
click at [56, 126] on button "Criar nova rota" at bounding box center [42, 125] width 35 height 9
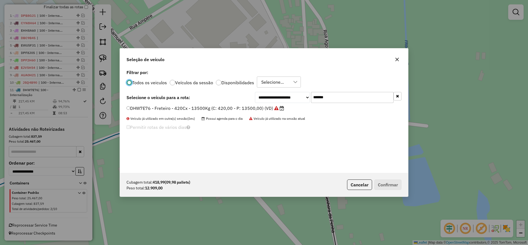
scroll to position [3, 2]
drag, startPoint x: 339, startPoint y: 96, endPoint x: 249, endPoint y: 96, distance: 89.5
click at [257, 92] on div "**********" at bounding box center [328, 97] width 147 height 11
paste input "text"
type input "*******"
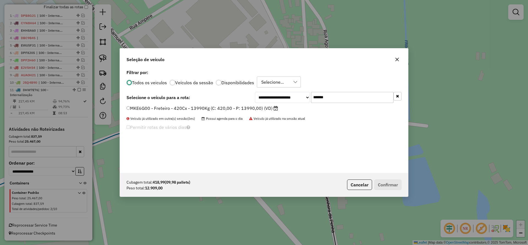
click at [216, 106] on label "MKE6G00 - Freteiro - 420Cx - 13990Kg (C: 420,00 - P: 13990,00) (VD)" at bounding box center [203, 108] width 152 height 7
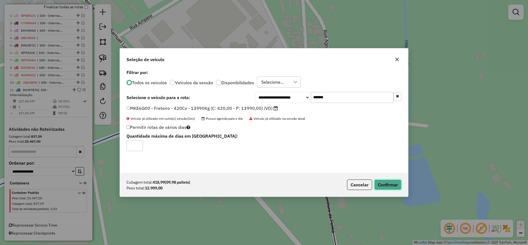
click at [389, 181] on button "Confirmar" at bounding box center [388, 184] width 27 height 10
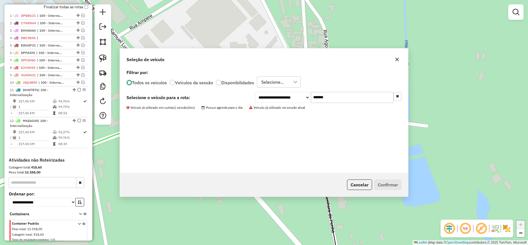
scroll to position [208, 0]
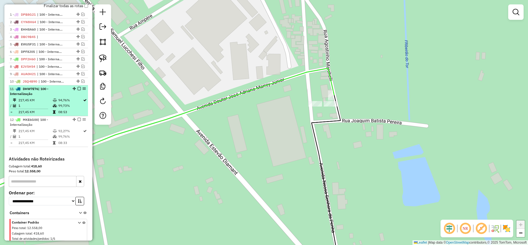
click at [78, 89] on em at bounding box center [79, 88] width 3 height 3
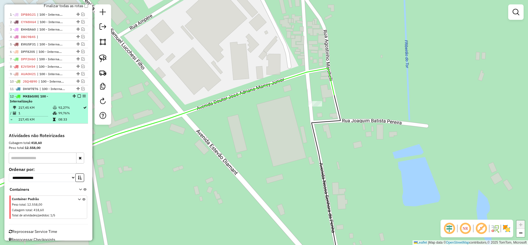
click at [78, 97] on em at bounding box center [79, 95] width 3 height 3
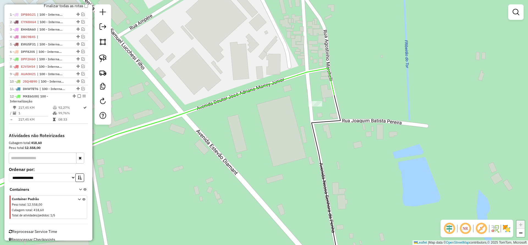
scroll to position [191, 0]
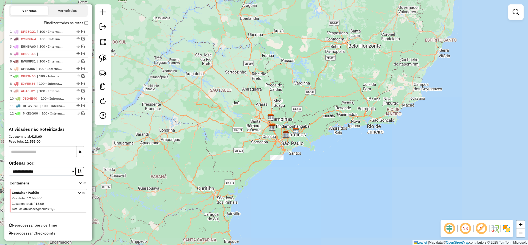
click at [265, 131] on div "Janela de atendimento Grade de atendimento Capacidade Transportadoras Veículos …" at bounding box center [264, 122] width 528 height 245
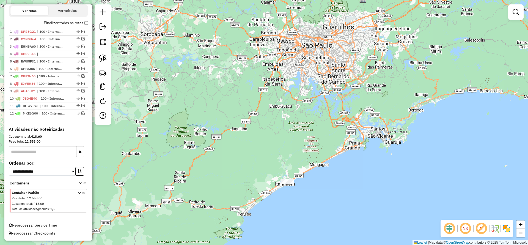
click at [284, 188] on div "Janela de atendimento Grade de atendimento Capacidade Transportadoras Veículos …" at bounding box center [264, 122] width 528 height 245
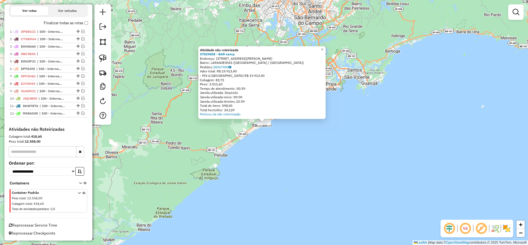
click at [96, 62] on div at bounding box center [103, 64] width 17 height 120
click at [110, 62] on div at bounding box center [103, 64] width 17 height 120
click at [102, 60] on img at bounding box center [103, 58] width 8 height 8
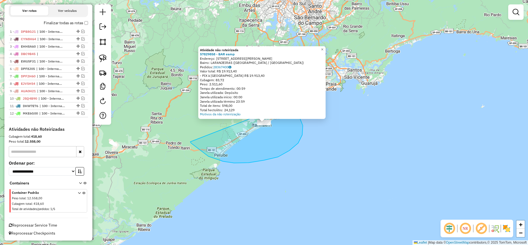
drag, startPoint x: 234, startPoint y: 163, endPoint x: 288, endPoint y: 97, distance: 85.5
click at [288, 97] on div "Atividade não roteirizada 57829858 - BAR [PERSON_NAME]: [STREET_ADDRESS][PERSON…" at bounding box center [264, 122] width 528 height 245
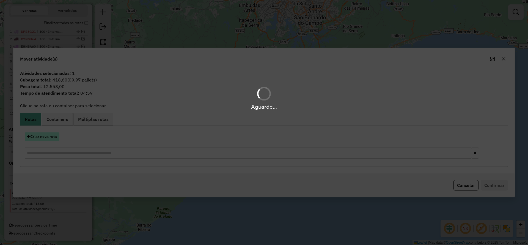
drag, startPoint x: 44, startPoint y: 130, endPoint x: 46, endPoint y: 133, distance: 4.1
click at [45, 130] on div "Aguarde..." at bounding box center [264, 122] width 528 height 245
click at [47, 132] on div "Criar nova rota" at bounding box center [264, 146] width 486 height 36
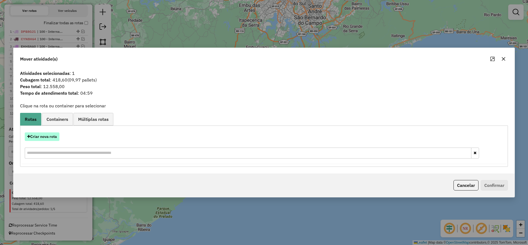
click at [41, 136] on button "Criar nova rota" at bounding box center [42, 136] width 35 height 9
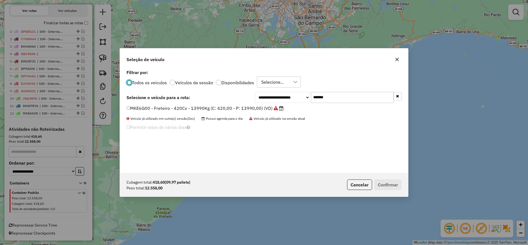
scroll to position [3, 2]
drag, startPoint x: 333, startPoint y: 94, endPoint x: 212, endPoint y: 113, distance: 123.1
click at [228, 108] on div "**********" at bounding box center [264, 120] width 288 height 105
paste input "text"
type input "*******"
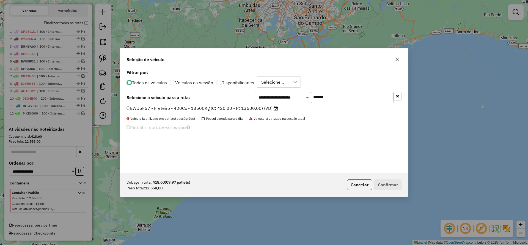
click at [201, 110] on label "EWU5F57 - Freteiro - 420Cx - 13500Kg (C: 420,00 - P: 13500,00) (VD)" at bounding box center [203, 108] width 152 height 7
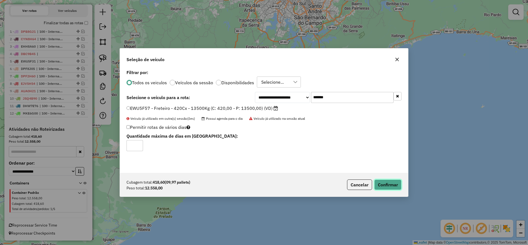
click at [389, 187] on button "Confirmar" at bounding box center [388, 184] width 27 height 10
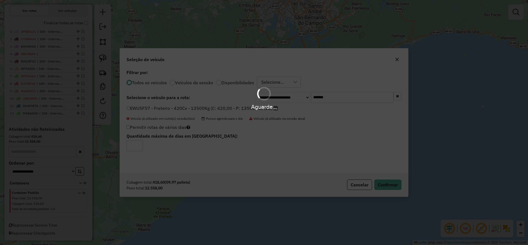
scroll to position [130, 0]
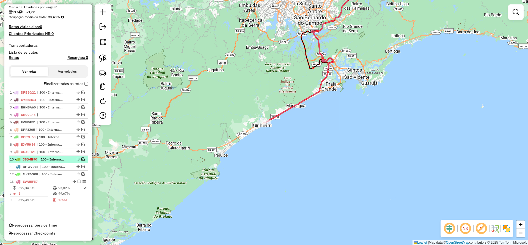
click at [79, 181] on em at bounding box center [79, 181] width 3 height 3
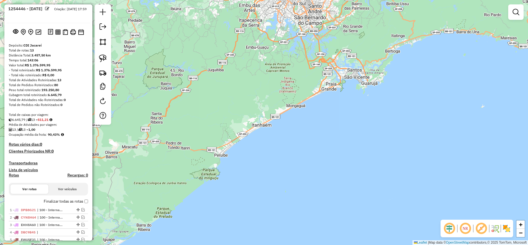
scroll to position [0, 0]
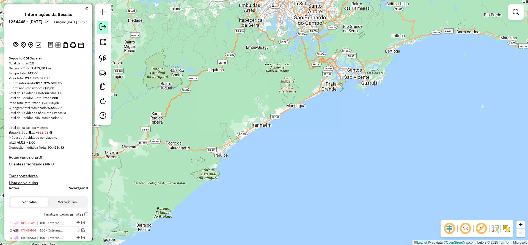
click at [104, 27] on em at bounding box center [103, 26] width 7 height 7
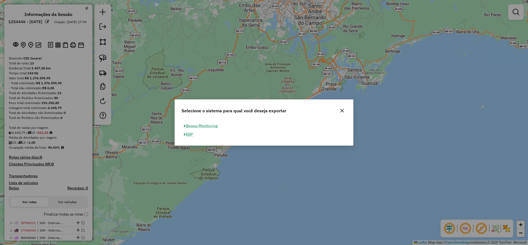
click at [191, 133] on button "ERP" at bounding box center [189, 134] width 14 height 9
select select "**"
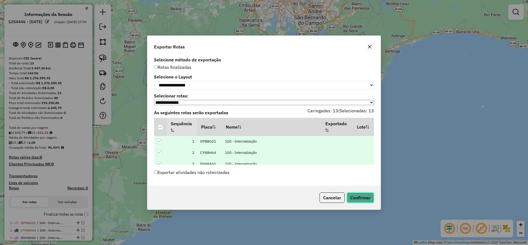
click at [364, 200] on button "Confirmar" at bounding box center [360, 197] width 27 height 10
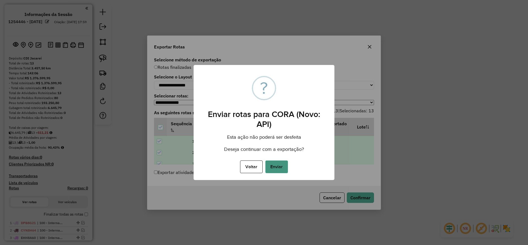
click at [275, 171] on button "Enviar" at bounding box center [277, 166] width 23 height 13
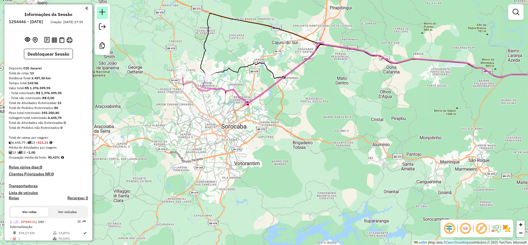
click at [105, 10] on em at bounding box center [102, 12] width 7 height 7
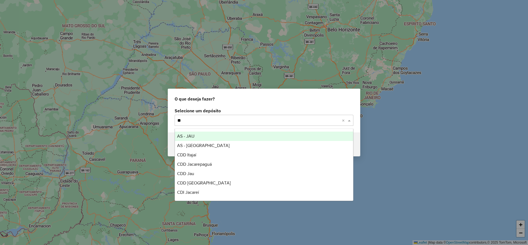
type input "*"
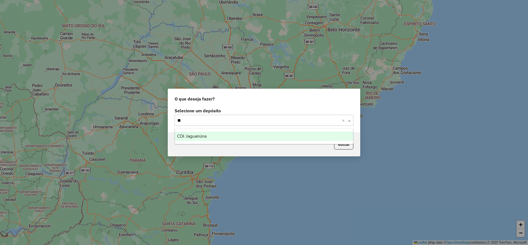
type input "*"
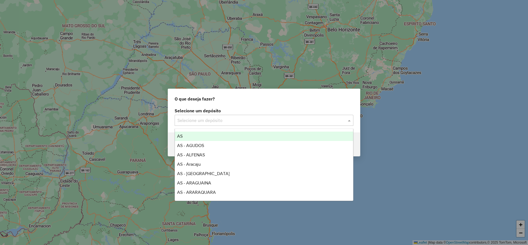
type input "*"
type input "****"
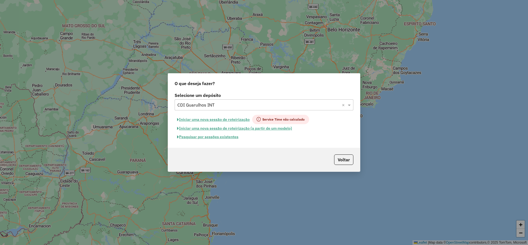
click at [219, 116] on button "Iniciar uma nova sessão de roteirização" at bounding box center [214, 119] width 78 height 9
select select "*"
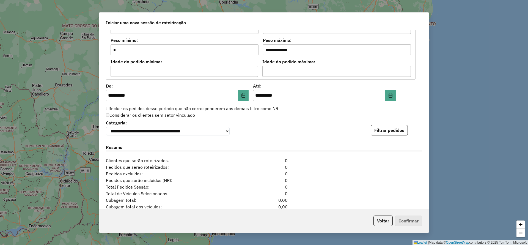
scroll to position [547, 0]
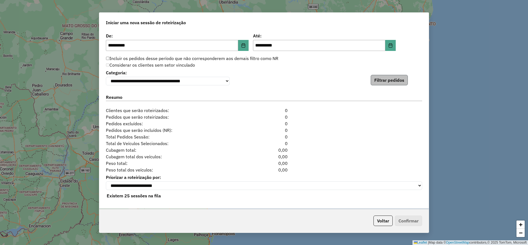
drag, startPoint x: 394, startPoint y: 85, endPoint x: 394, endPoint y: 81, distance: 3.7
click at [394, 84] on div "**********" at bounding box center [264, 119] width 330 height 179
click at [393, 80] on button "Filtrar pedidos" at bounding box center [389, 80] width 37 height 10
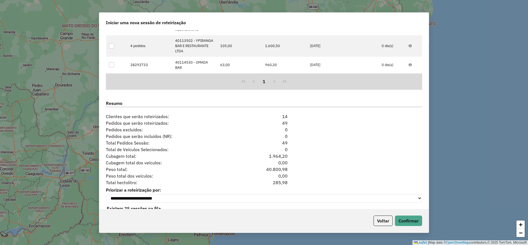
scroll to position [668, 0]
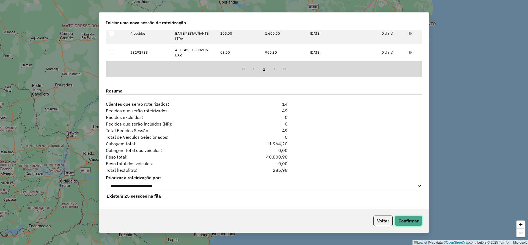
click at [409, 219] on button "Confirmar" at bounding box center [408, 221] width 27 height 10
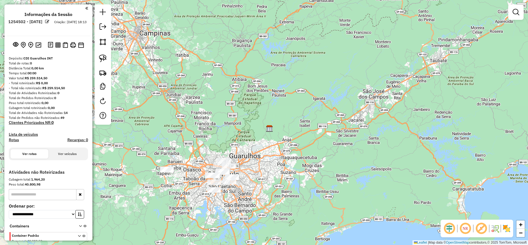
drag, startPoint x: 239, startPoint y: 111, endPoint x: 389, endPoint y: 148, distance: 155.2
click at [390, 150] on div "Janela de atendimento Grade de atendimento Capacidade Transportadoras Veículos …" at bounding box center [264, 122] width 528 height 245
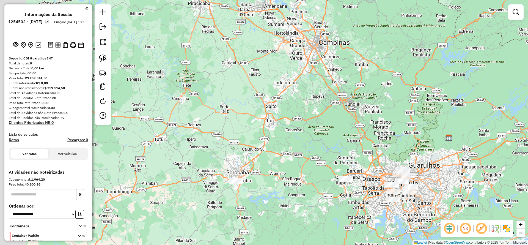
drag, startPoint x: 287, startPoint y: 100, endPoint x: 291, endPoint y: 36, distance: 64.2
click at [295, 43] on div "Janela de atendimento Grade de atendimento Capacidade Transportadoras Veículos …" at bounding box center [264, 122] width 528 height 245
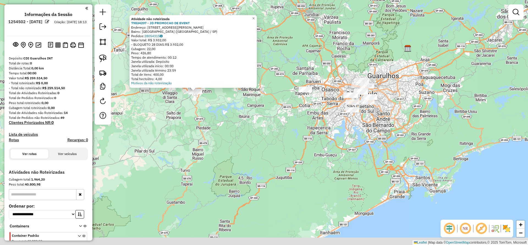
drag, startPoint x: 280, startPoint y: 145, endPoint x: 228, endPoint y: 117, distance: 58.3
click at [228, 117] on div "Atividade não roteirizada 79834207 - JD PROMOCAO DE EVENT Endereço: [STREET_ADD…" at bounding box center [264, 122] width 528 height 245
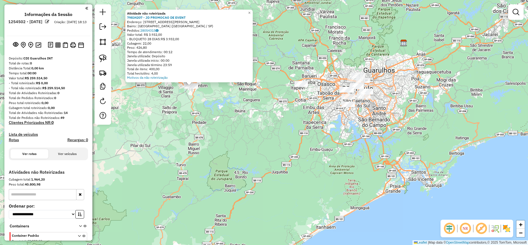
click at [298, 89] on div "Atividade não roteirizada 79834207 - JD PROMOCAO DE EVENT Endereço: [STREET_ADD…" at bounding box center [264, 122] width 528 height 245
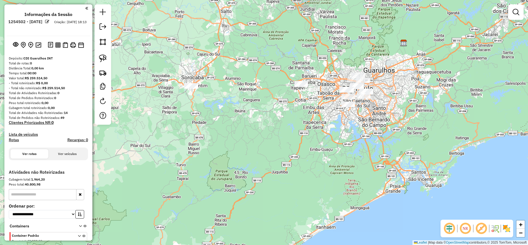
click at [299, 87] on div at bounding box center [302, 84] width 14 height 6
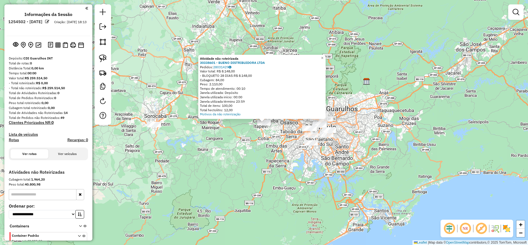
click at [228, 179] on div "Atividade não roteirizada 30338601 - BUENO DISTRIBUIDORA LTDA Pedidos: 28031429…" at bounding box center [264, 122] width 528 height 245
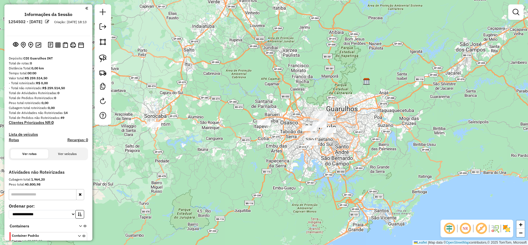
drag, startPoint x: 262, startPoint y: 209, endPoint x: 267, endPoint y: 211, distance: 4.9
click at [271, 215] on div "Janela de atendimento Grade de atendimento Capacidade Transportadoras Veículos …" at bounding box center [264, 122] width 528 height 245
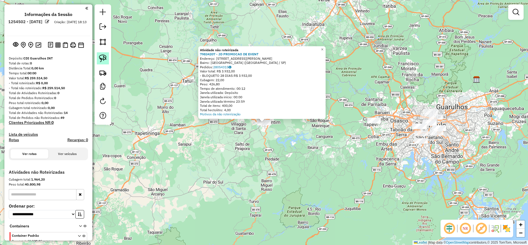
click at [100, 54] on link at bounding box center [103, 58] width 12 height 12
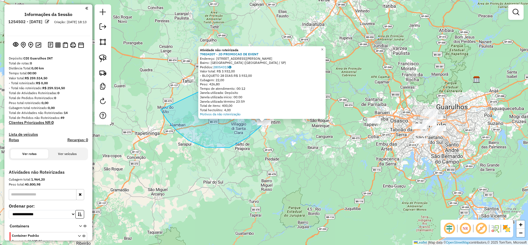
drag, startPoint x: 247, startPoint y: 138, endPoint x: 261, endPoint y: 65, distance: 74.4
click at [264, 62] on div "Atividade não roteirizada 79834207 - JD PROMOCAO DE EVENT Endereço: [STREET_ADD…" at bounding box center [264, 122] width 528 height 245
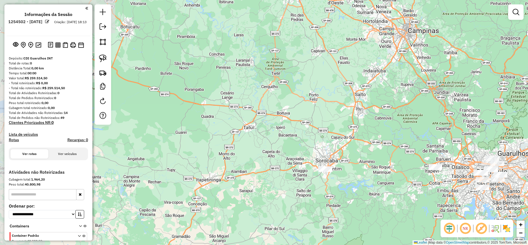
drag, startPoint x: 201, startPoint y: 72, endPoint x: 209, endPoint y: 92, distance: 21.3
click at [216, 94] on div "Janela de atendimento Grade de atendimento Capacidade Transportadoras Veículos …" at bounding box center [264, 122] width 528 height 245
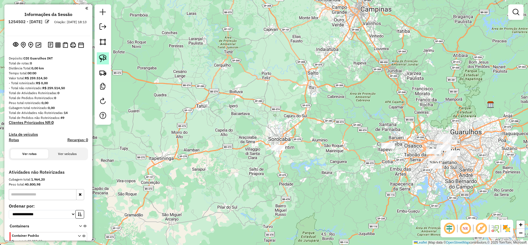
click at [101, 54] on img at bounding box center [103, 58] width 8 height 8
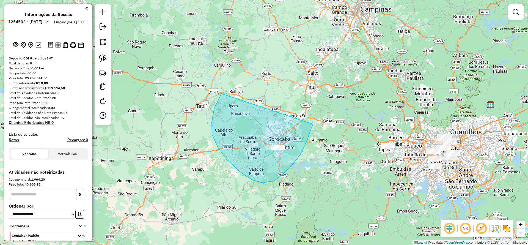
drag, startPoint x: 212, startPoint y: 122, endPoint x: 313, endPoint y: 124, distance: 101.3
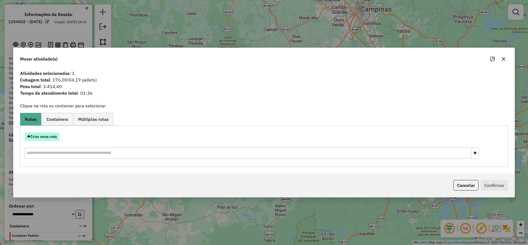
click at [47, 137] on button "Criar nova rota" at bounding box center [42, 136] width 35 height 9
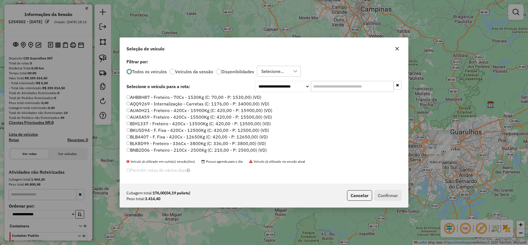
drag, startPoint x: 331, startPoint y: 89, endPoint x: 329, endPoint y: 81, distance: 7.9
click at [330, 85] on input "text" at bounding box center [352, 86] width 83 height 11
click at [329, 81] on input "text" at bounding box center [352, 86] width 83 height 11
paste input "*******"
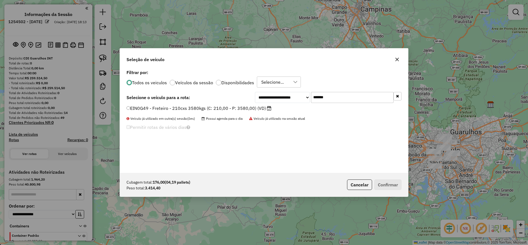
type input "*******"
click at [194, 109] on label "EIN0G49 - Freteiro - 210cxs 3580kgs (C: 210,00 - P: 3580,00) (VD)" at bounding box center [199, 108] width 145 height 7
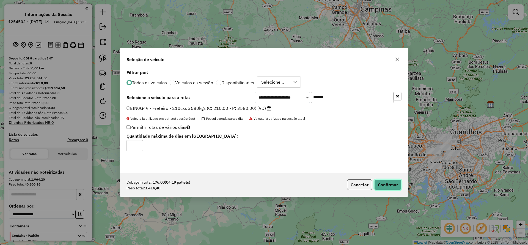
click at [383, 187] on button "Confirmar" at bounding box center [388, 184] width 27 height 10
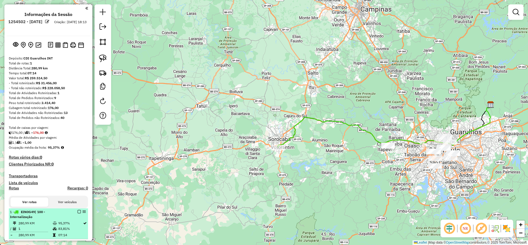
click at [78, 212] on em at bounding box center [79, 211] width 3 height 3
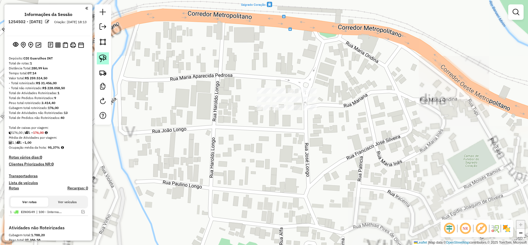
click at [100, 62] on img at bounding box center [103, 58] width 8 height 8
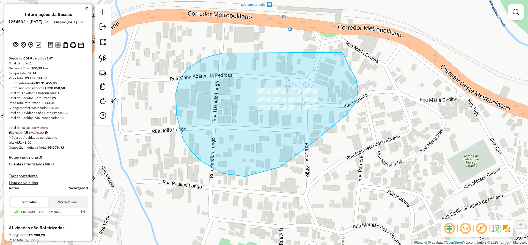
drag, startPoint x: 183, startPoint y: 138, endPoint x: 326, endPoint y: 58, distance: 163.9
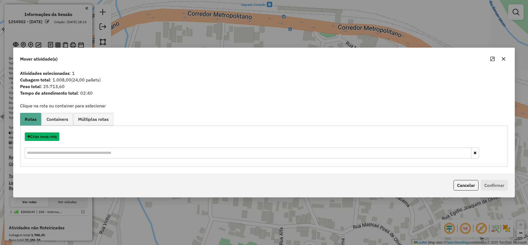
click at [45, 141] on button "Criar nova rota" at bounding box center [42, 136] width 35 height 9
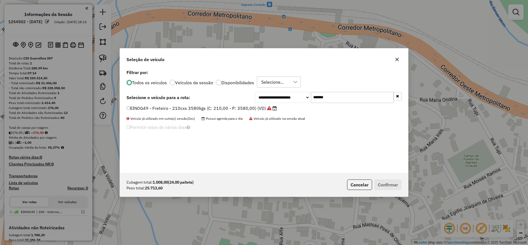
drag, startPoint x: 345, startPoint y: 94, endPoint x: 236, endPoint y: 101, distance: 110.0
click at [263, 90] on div "**********" at bounding box center [264, 120] width 288 height 105
paste input "text"
type input "*******"
click at [217, 109] on label "KZK7H44 - Freteiro - 504cxs - 17550kgs (C: 504,00 - P: 17550,00) (VD)" at bounding box center [201, 108] width 149 height 7
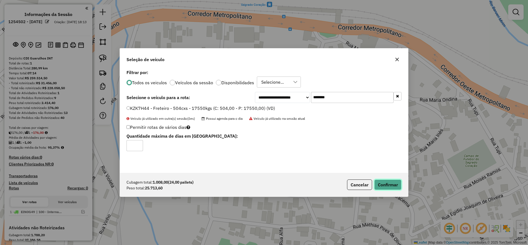
click at [387, 179] on button "Confirmar" at bounding box center [388, 184] width 27 height 10
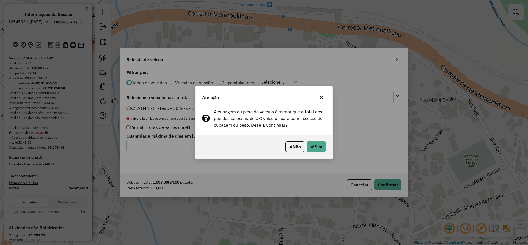
drag, startPoint x: 312, startPoint y: 139, endPoint x: 321, endPoint y: 150, distance: 13.7
click at [317, 146] on div "Não Sim" at bounding box center [264, 147] width 137 height 24
click at [321, 150] on button "Sim" at bounding box center [316, 146] width 19 height 10
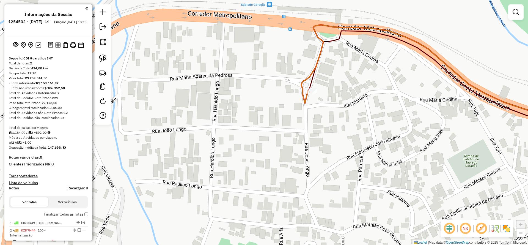
drag, startPoint x: 308, startPoint y: 86, endPoint x: 313, endPoint y: 94, distance: 10.2
click at [308, 86] on icon at bounding box center [444, 75] width 273 height 89
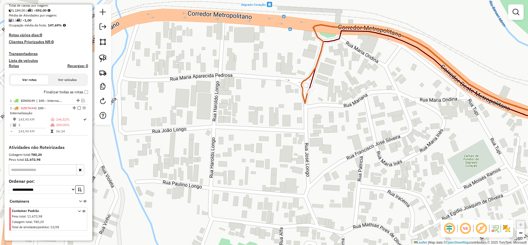
select select "**********"
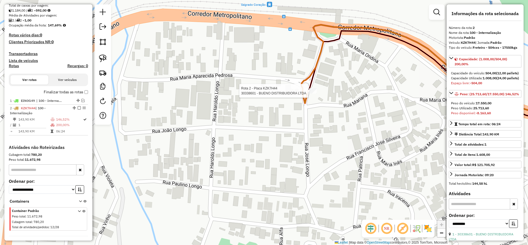
scroll to position [140, 0]
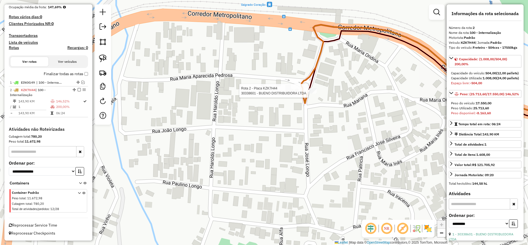
click at [313, 94] on div at bounding box center [310, 91] width 14 height 6
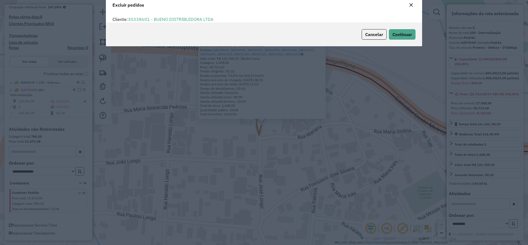
scroll to position [3, 2]
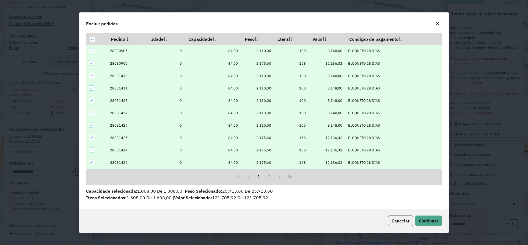
click at [91, 64] on icon at bounding box center [92, 63] width 4 height 2
click at [91, 141] on td at bounding box center [96, 138] width 21 height 12
click at [90, 141] on td at bounding box center [96, 138] width 21 height 12
click at [90, 139] on icon at bounding box center [92, 138] width 4 height 4
click at [91, 150] on icon at bounding box center [92, 150] width 4 height 4
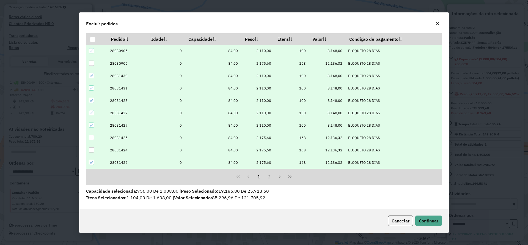
click at [90, 164] on icon at bounding box center [92, 162] width 4 height 4
click at [265, 178] on button "2" at bounding box center [269, 176] width 10 height 10
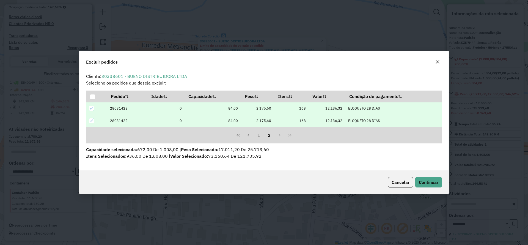
scroll to position [0, 0]
drag, startPoint x: 91, startPoint y: 107, endPoint x: 95, endPoint y: 118, distance: 10.9
click at [91, 108] on icon at bounding box center [92, 108] width 4 height 4
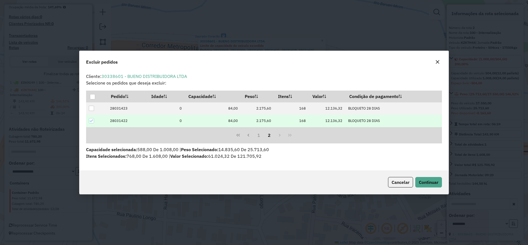
drag, startPoint x: 95, startPoint y: 118, endPoint x: 92, endPoint y: 120, distance: 3.7
click at [92, 120] on td at bounding box center [96, 121] width 21 height 12
click at [91, 120] on icon at bounding box center [92, 121] width 4 height 4
click at [423, 188] on div "Cancelar Continuar" at bounding box center [264, 182] width 369 height 24
click at [421, 186] on button "Continuar" at bounding box center [429, 182] width 27 height 10
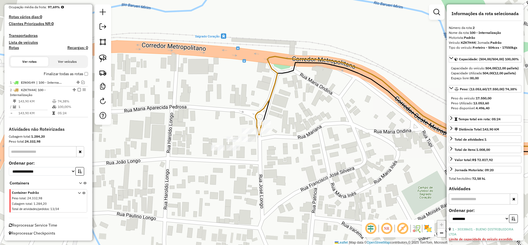
drag, startPoint x: 106, startPoint y: 62, endPoint x: 174, endPoint y: 88, distance: 72.6
click at [107, 62] on link at bounding box center [103, 58] width 12 height 12
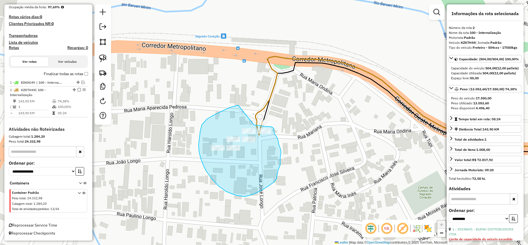
drag, startPoint x: 230, startPoint y: 108, endPoint x: 251, endPoint y: 124, distance: 26.9
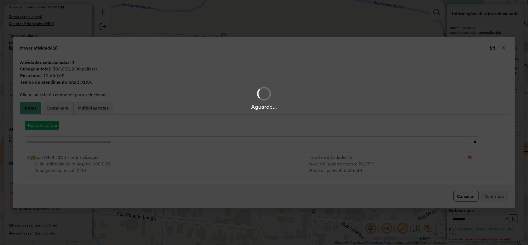
click at [52, 127] on div "Aguarde..." at bounding box center [264, 122] width 528 height 245
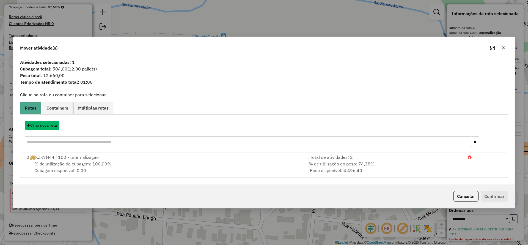
click at [52, 127] on button "Criar nova rota" at bounding box center [42, 125] width 35 height 9
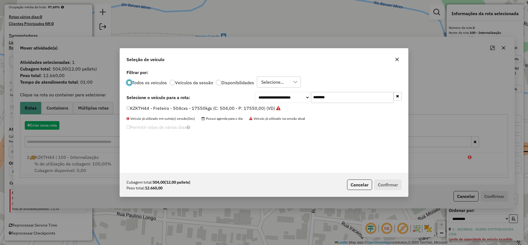
scroll to position [3, 2]
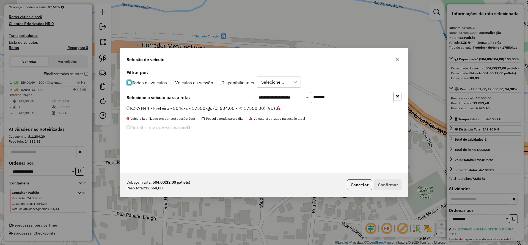
drag, startPoint x: 340, startPoint y: 96, endPoint x: 256, endPoint y: 97, distance: 84.0
click at [258, 96] on div "**********" at bounding box center [328, 97] width 147 height 11
click at [234, 105] on label "KZK7H44 - Freteiro - 504cxs - 17550kgs (C: 504,00 - P: 17550,00) (VD)" at bounding box center [204, 108] width 154 height 7
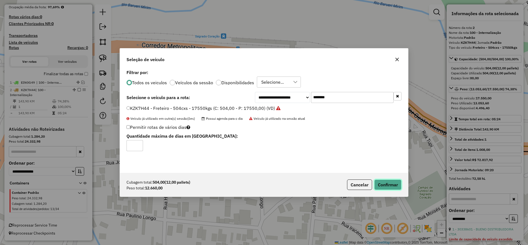
drag, startPoint x: 393, startPoint y: 181, endPoint x: 390, endPoint y: 196, distance: 15.3
click at [392, 181] on button "Confirmar" at bounding box center [388, 184] width 27 height 10
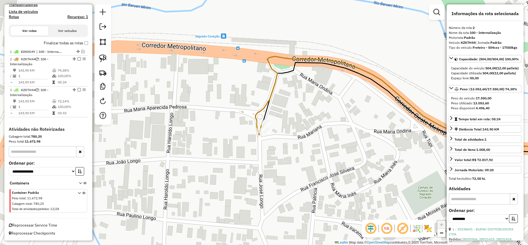
scroll to position [124, 0]
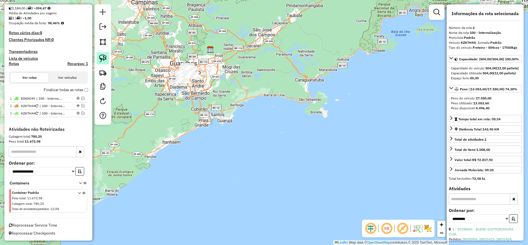
click at [97, 61] on link at bounding box center [103, 58] width 12 height 12
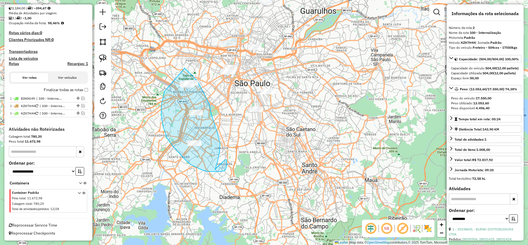
drag, startPoint x: 165, startPoint y: 91, endPoint x: 185, endPoint y: 68, distance: 31.0
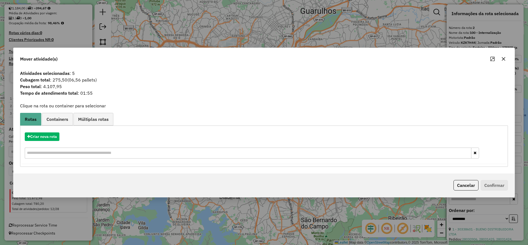
drag, startPoint x: 505, startPoint y: 62, endPoint x: 470, endPoint y: 59, distance: 34.5
click at [504, 62] on button "button" at bounding box center [504, 58] width 9 height 9
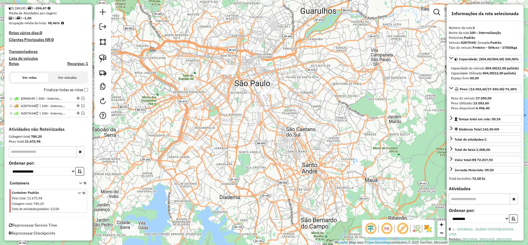
drag, startPoint x: 107, startPoint y: 56, endPoint x: 219, endPoint y: 10, distance: 120.4
click at [107, 55] on link at bounding box center [103, 58] width 12 height 12
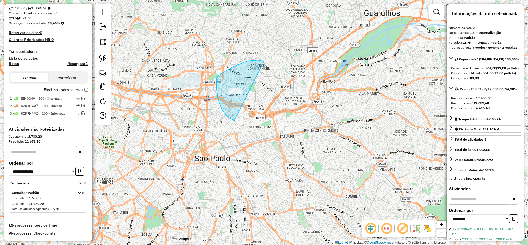
drag, startPoint x: 258, startPoint y: 60, endPoint x: 253, endPoint y: 117, distance: 56.9
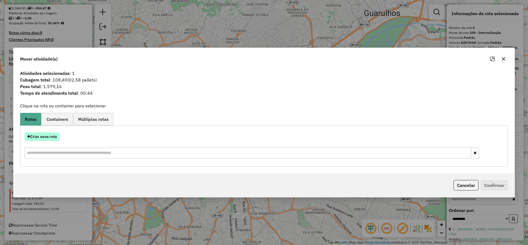
click at [47, 136] on button "Criar nova rota" at bounding box center [42, 136] width 35 height 9
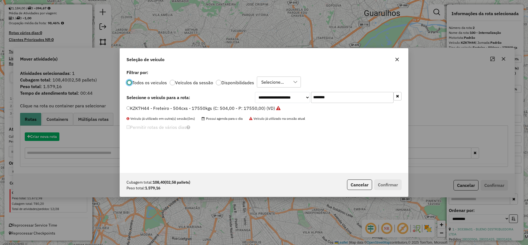
scroll to position [3, 2]
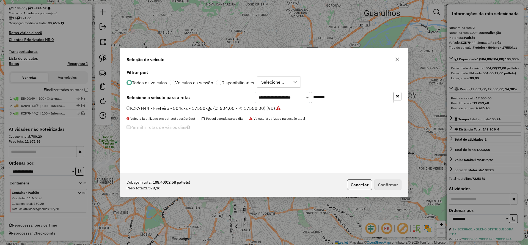
drag, startPoint x: 343, startPoint y: 94, endPoint x: 264, endPoint y: 99, distance: 78.6
click at [265, 99] on div "**********" at bounding box center [328, 97] width 147 height 11
paste input "text"
type input "*******"
click at [245, 107] on label "DTE7A09 - VUC Internalizacao (C: 210,00 - P: 3000,00) (VD)" at bounding box center [192, 108] width 130 height 7
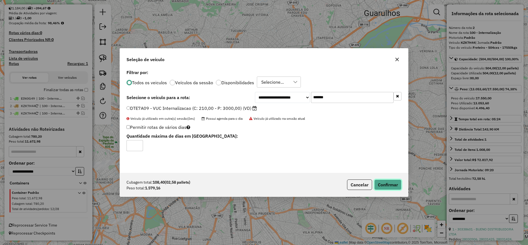
click at [386, 186] on button "Confirmar" at bounding box center [388, 184] width 27 height 10
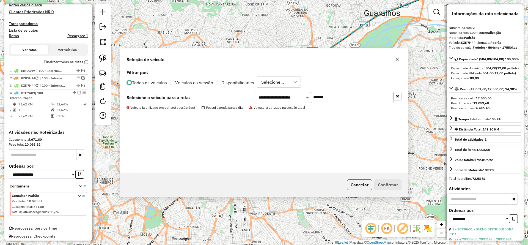
scroll to position [162, 0]
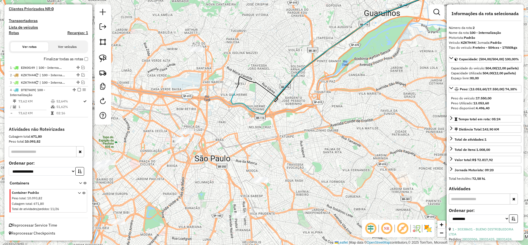
click at [234, 99] on icon at bounding box center [352, 45] width 242 height 138
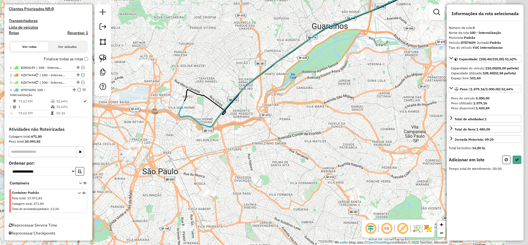
drag, startPoint x: 228, startPoint y: 42, endPoint x: 170, endPoint y: 64, distance: 62.0
click at [211, 58] on div "Janela de atendimento Grade de atendimento Capacidade Transportadoras Veículos …" at bounding box center [264, 122] width 528 height 245
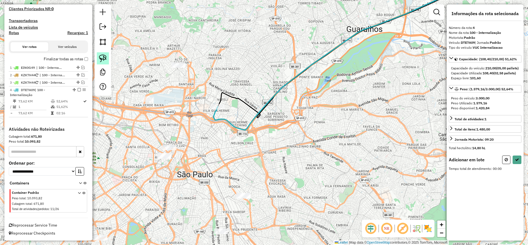
click at [106, 59] on img at bounding box center [103, 58] width 8 height 8
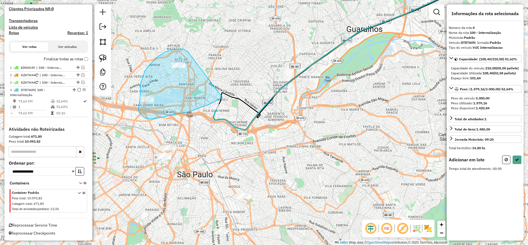
drag, startPoint x: 186, startPoint y: 51, endPoint x: 229, endPoint y: 92, distance: 59.2
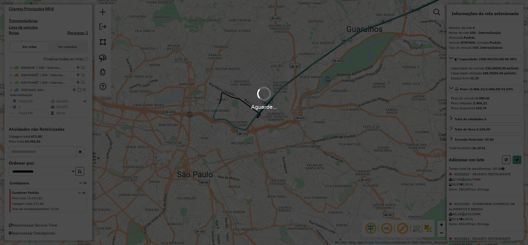
click at [514, 169] on div "Aguarde..." at bounding box center [264, 122] width 528 height 245
click at [516, 170] on div "Aguarde..." at bounding box center [264, 122] width 528 height 245
click at [515, 168] on div "Aguarde..." at bounding box center [264, 122] width 528 height 245
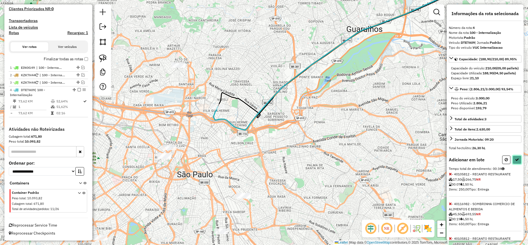
click at [516, 162] on icon at bounding box center [518, 160] width 4 height 4
select select "**********"
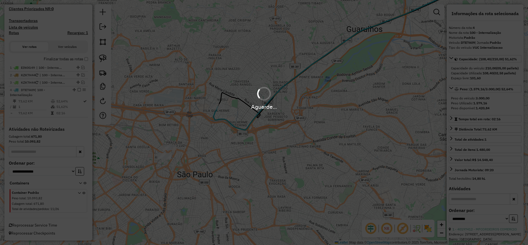
scroll to position [155, 0]
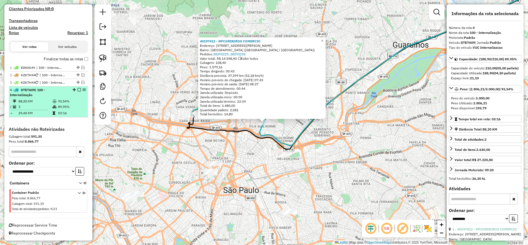
click at [78, 89] on em at bounding box center [79, 89] width 3 height 3
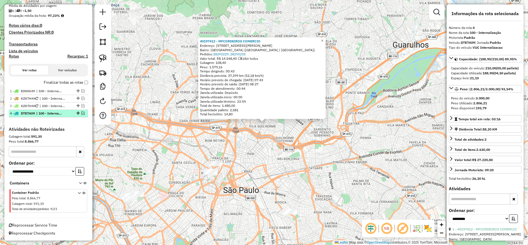
scroll to position [132, 0]
drag, startPoint x: 163, startPoint y: 153, endPoint x: 179, endPoint y: 70, distance: 84.1
click at [179, 70] on div "40197412 - MFCORDEIROS COMERCIO Endereço: AV [PERSON_NAME] 200 Bairro: [GEOGRAP…" at bounding box center [264, 122] width 528 height 245
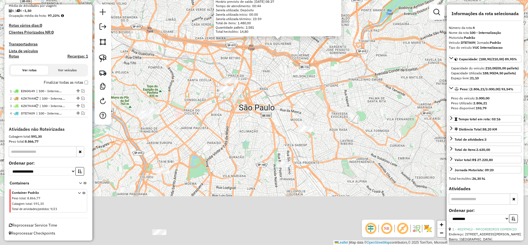
click at [189, 88] on div "40197412 - MFCORDEIROS COMERCIO Endereço: AV [PERSON_NAME] 200 Bairro: [GEOGRAP…" at bounding box center [264, 122] width 528 height 245
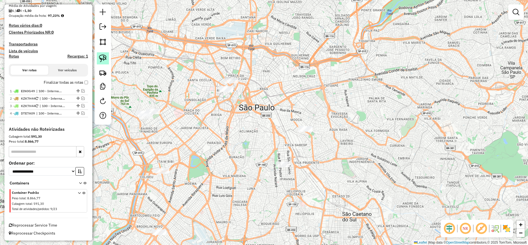
drag, startPoint x: 100, startPoint y: 59, endPoint x: 195, endPoint y: 66, distance: 95.2
click at [101, 58] on img at bounding box center [103, 58] width 8 height 8
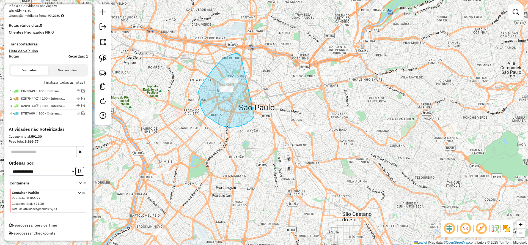
drag, startPoint x: 213, startPoint y: 69, endPoint x: 255, endPoint y: 115, distance: 62.2
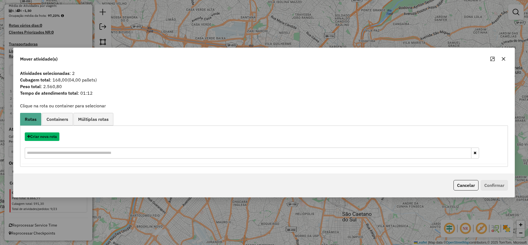
click at [57, 138] on button "Criar nova rota" at bounding box center [42, 136] width 35 height 9
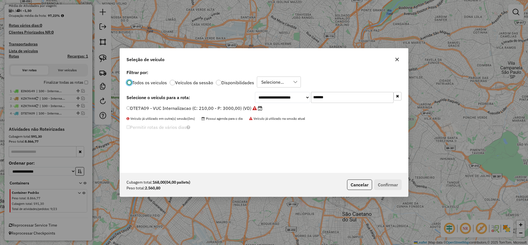
scroll to position [3, 2]
drag, startPoint x: 331, startPoint y: 98, endPoint x: 266, endPoint y: 105, distance: 65.1
click at [269, 105] on div "**********" at bounding box center [264, 120] width 288 height 105
paste input "text"
type input "*******"
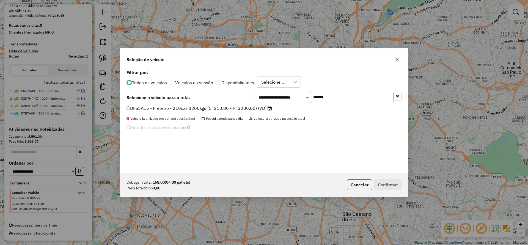
click at [236, 107] on label "DFS5A15 - Freteiro - 210cxs 3200kgs (C: 210,00 - P: 3200,00) (VD)" at bounding box center [200, 108] width 146 height 7
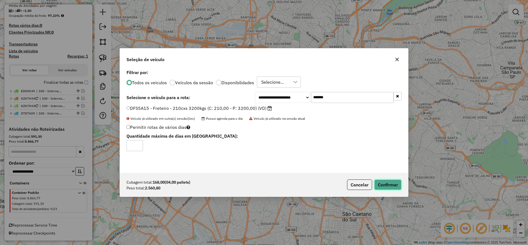
click at [390, 186] on button "Confirmar" at bounding box center [388, 184] width 27 height 10
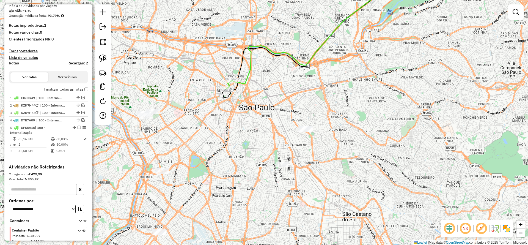
scroll to position [162, 0]
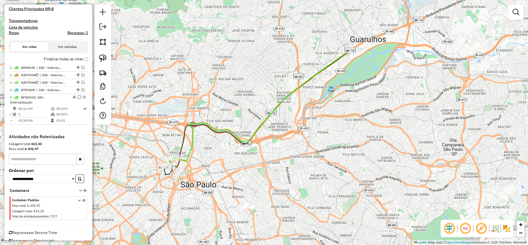
drag, startPoint x: 313, startPoint y: 103, endPoint x: 314, endPoint y: 93, distance: 10.3
click at [314, 93] on div "Janela de atendimento Grade de atendimento Capacidade Transportadoras Veículos …" at bounding box center [264, 122] width 528 height 245
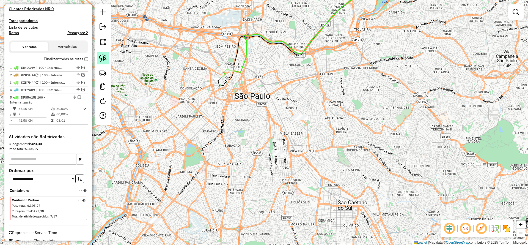
click at [104, 57] on img at bounding box center [103, 58] width 8 height 8
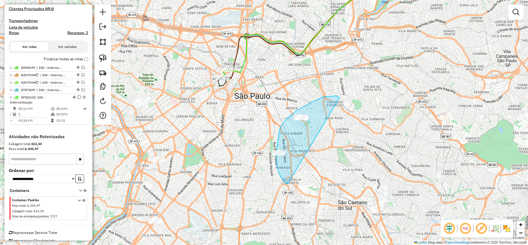
drag, startPoint x: 287, startPoint y: 118, endPoint x: 298, endPoint y: 182, distance: 65.3
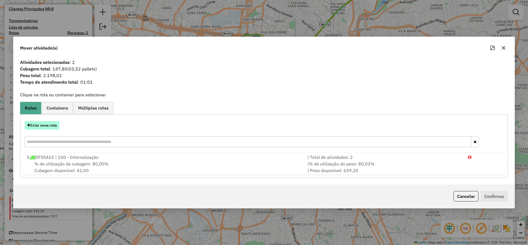
click at [57, 124] on button "Criar nova rota" at bounding box center [42, 125] width 35 height 9
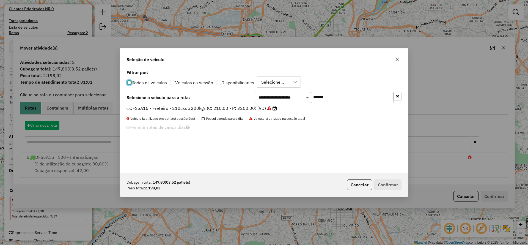
scroll to position [3, 2]
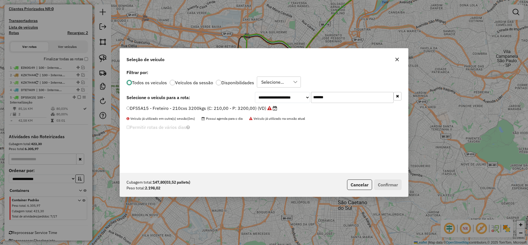
drag, startPoint x: 331, startPoint y: 102, endPoint x: 251, endPoint y: 103, distance: 80.1
click at [254, 100] on div "**********" at bounding box center [264, 97] width 275 height 11
paste input "text"
type input "*******"
click at [233, 107] on label "LVD7337 - Freteiro - 210cxs 3400kgs (C: 210,00 - P: 3400,00) (VD)" at bounding box center [199, 108] width 145 height 7
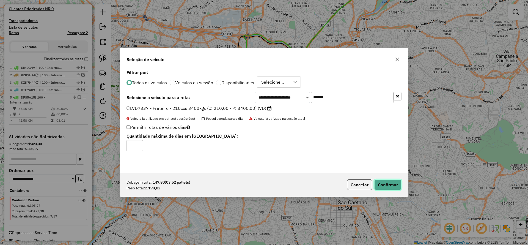
drag, startPoint x: 389, startPoint y: 188, endPoint x: 383, endPoint y: 186, distance: 6.2
click at [388, 188] on button "Confirmar" at bounding box center [388, 184] width 27 height 10
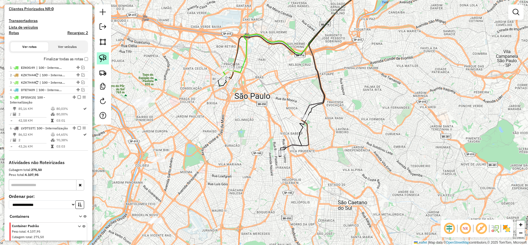
click at [98, 57] on link at bounding box center [103, 58] width 12 height 12
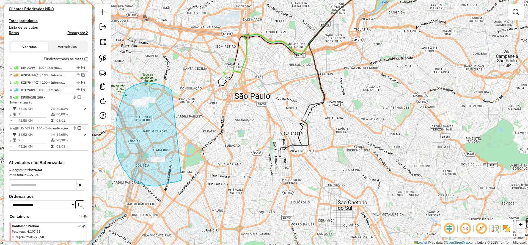
drag, startPoint x: 170, startPoint y: 89, endPoint x: 187, endPoint y: 179, distance: 91.0
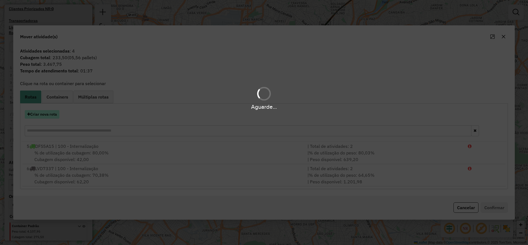
click at [49, 115] on button "Criar nova rota" at bounding box center [42, 114] width 35 height 9
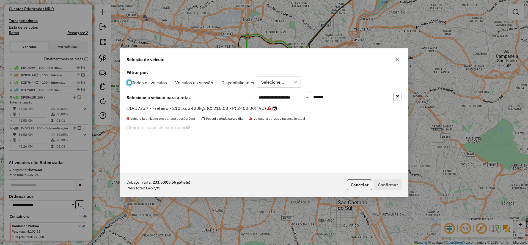
drag, startPoint x: 339, startPoint y: 92, endPoint x: 263, endPoint y: 95, distance: 75.7
click at [263, 95] on div "**********" at bounding box center [328, 97] width 147 height 11
paste input "text"
type input "*******"
click at [221, 109] on label "FCB7J04 - Freteiro - 210Cx - 3400Kg (C: 210,00 - P: 3400,00) (VD)" at bounding box center [199, 108] width 145 height 7
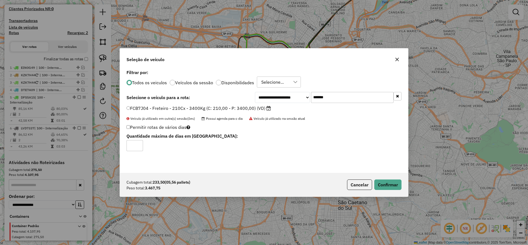
drag, startPoint x: 358, startPoint y: 180, endPoint x: 364, endPoint y: 184, distance: 7.1
click at [358, 181] on button "Cancelar" at bounding box center [359, 184] width 25 height 10
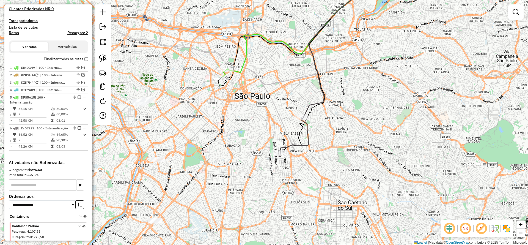
drag, startPoint x: 103, startPoint y: 53, endPoint x: 127, endPoint y: 67, distance: 27.7
click at [103, 53] on link at bounding box center [103, 58] width 12 height 12
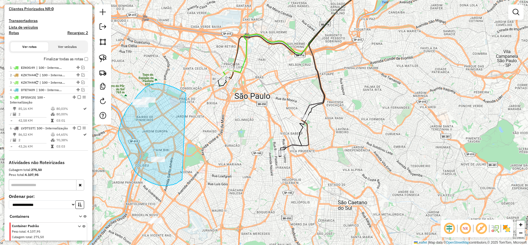
drag, startPoint x: 181, startPoint y: 91, endPoint x: 187, endPoint y: 177, distance: 86.1
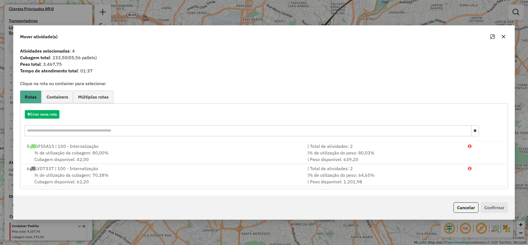
click at [32, 116] on hb-app "Aguarde... Pop-up bloqueado! Seu navegador bloqueou automáticamente a abertura …" at bounding box center [264, 122] width 528 height 245
click at [34, 115] on button "Criar nova rota" at bounding box center [42, 114] width 35 height 9
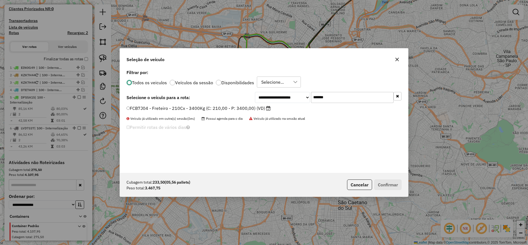
drag, startPoint x: 333, startPoint y: 98, endPoint x: 249, endPoint y: 109, distance: 84.7
click at [275, 101] on div "**********" at bounding box center [328, 97] width 147 height 11
click at [216, 109] on label "FCB7J04 - Freteiro - 210Cx - 3400Kg (C: 210,00 - P: 3400,00) (VD)" at bounding box center [199, 108] width 144 height 7
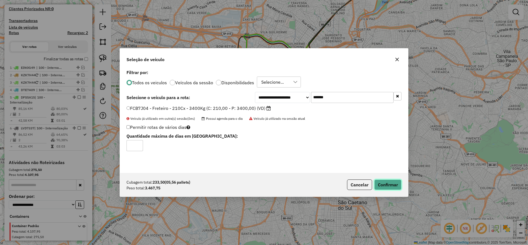
click at [389, 187] on button "Confirmar" at bounding box center [388, 184] width 27 height 10
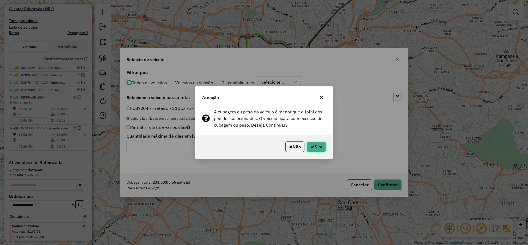
click at [314, 148] on button "Sim" at bounding box center [316, 146] width 19 height 10
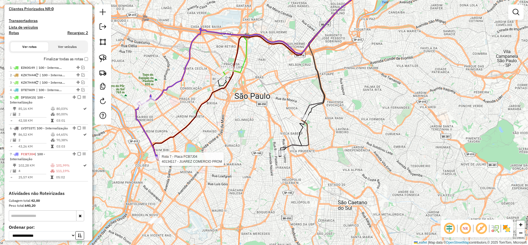
select select "**********"
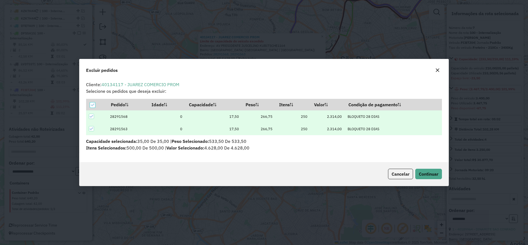
scroll to position [0, 0]
click at [424, 173] on span "Continuar" at bounding box center [429, 174] width 20 height 6
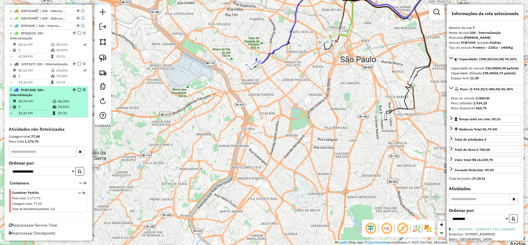
click at [78, 89] on em at bounding box center [79, 89] width 3 height 3
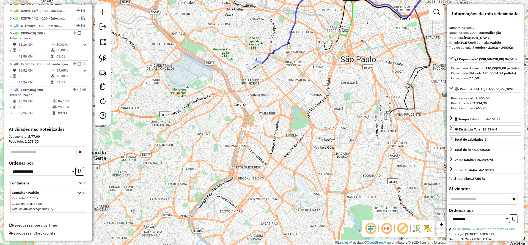
scroll to position [208, 0]
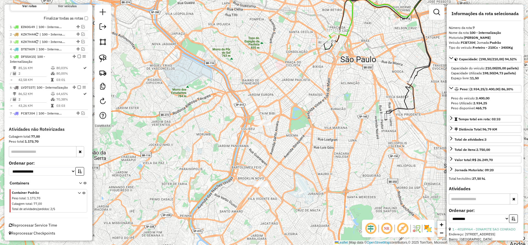
click at [344, 34] on icon at bounding box center [387, 6] width 109 height 60
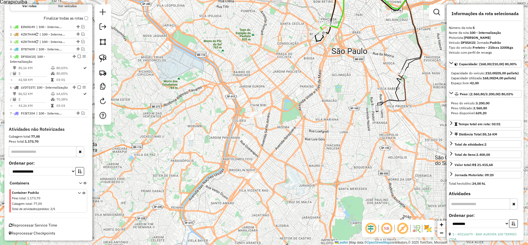
drag, startPoint x: 345, startPoint y: 105, endPoint x: 298, endPoint y: 89, distance: 49.4
click at [323, 86] on div "Janela de atendimento Grade de atendimento Capacidade Transportadoras Veículos …" at bounding box center [264, 122] width 528 height 245
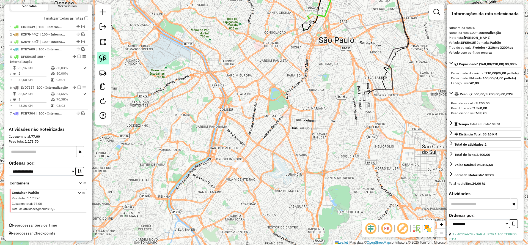
click at [103, 63] on link at bounding box center [103, 58] width 12 height 12
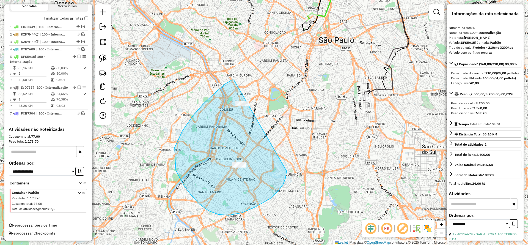
drag, startPoint x: 232, startPoint y: 80, endPoint x: 295, endPoint y: 143, distance: 88.9
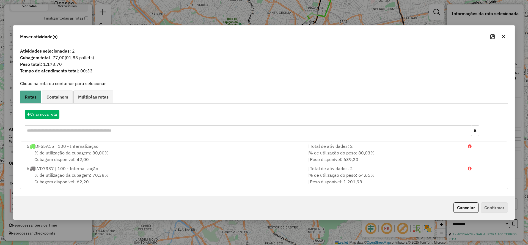
drag, startPoint x: 504, startPoint y: 37, endPoint x: 469, endPoint y: 51, distance: 37.9
click at [503, 37] on icon "button" at bounding box center [504, 36] width 4 height 4
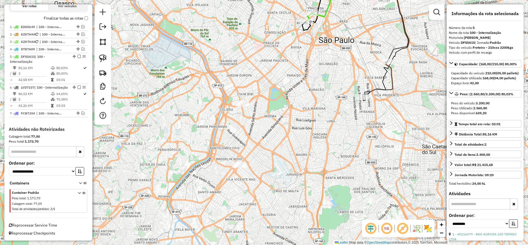
click at [378, 91] on icon at bounding box center [378, 81] width 30 height 39
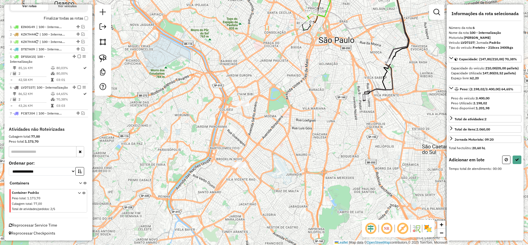
click at [102, 58] on img at bounding box center [103, 58] width 8 height 8
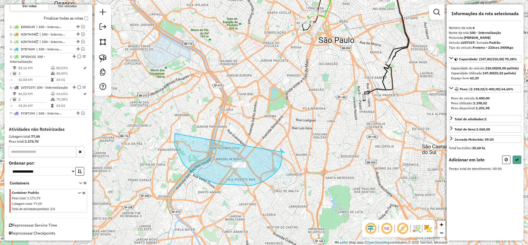
drag, startPoint x: 175, startPoint y: 133, endPoint x: 292, endPoint y: 154, distance: 118.8
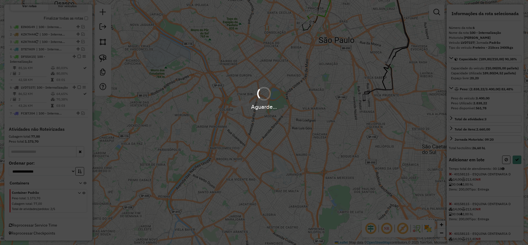
click at [514, 174] on div "Aguarde..." at bounding box center [264, 122] width 528 height 245
click at [514, 172] on hb-app "Aguarde... Pop-up bloqueado! Seu navegador bloqueou automáticamente a abertura …" at bounding box center [264, 122] width 528 height 245
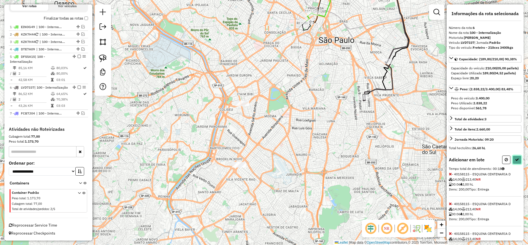
click at [513, 164] on button at bounding box center [517, 160] width 9 height 9
select select "**********"
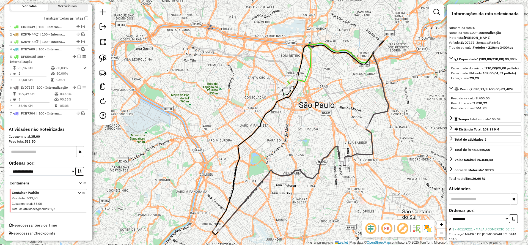
drag, startPoint x: 306, startPoint y: 75, endPoint x: 301, endPoint y: 87, distance: 13.1
click at [301, 81] on icon at bounding box center [338, 60] width 92 height 41
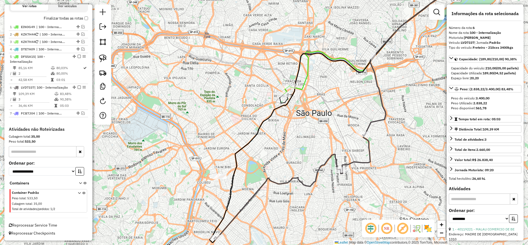
click at [310, 68] on icon at bounding box center [380, 33] width 182 height 114
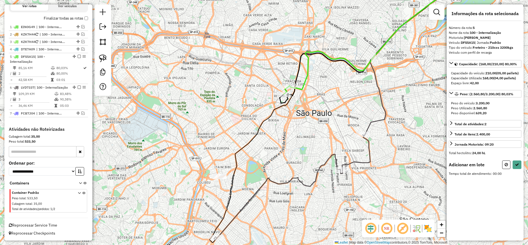
drag, startPoint x: 97, startPoint y: 60, endPoint x: 118, endPoint y: 78, distance: 27.3
click at [97, 60] on link at bounding box center [103, 58] width 12 height 12
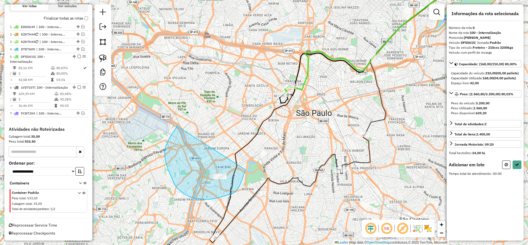
drag, startPoint x: 173, startPoint y: 132, endPoint x: 246, endPoint y: 170, distance: 81.8
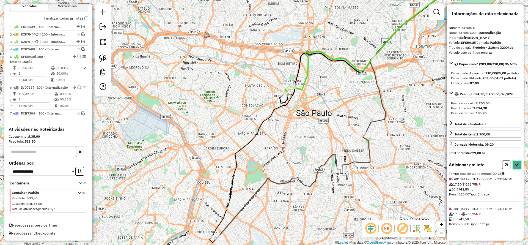
click at [515, 169] on button at bounding box center [517, 164] width 9 height 9
select select "**********"
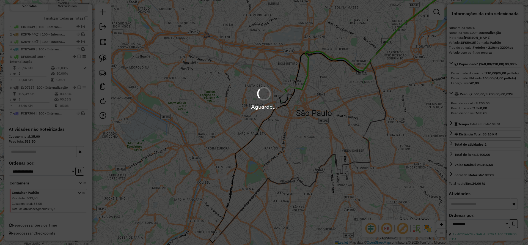
scroll to position [114, 0]
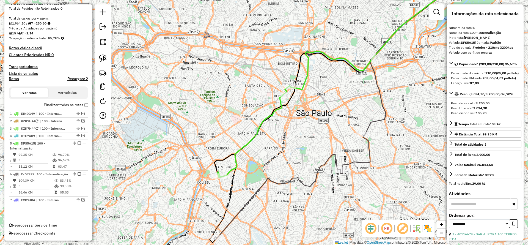
click at [367, 148] on icon at bounding box center [292, 187] width 156 height 105
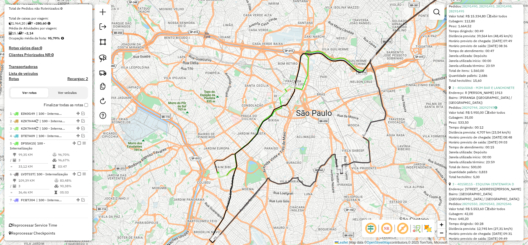
scroll to position [326, 0]
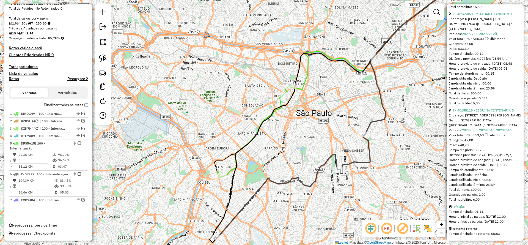
drag, startPoint x: 262, startPoint y: 117, endPoint x: 269, endPoint y: 116, distance: 7.2
click at [263, 117] on div "Janela de atendimento Grade de atendimento Capacidade Transportadoras Veículos …" at bounding box center [264, 122] width 528 height 245
click at [283, 103] on icon at bounding box center [342, 109] width 262 height 267
click at [280, 101] on icon at bounding box center [254, 131] width 71 height 91
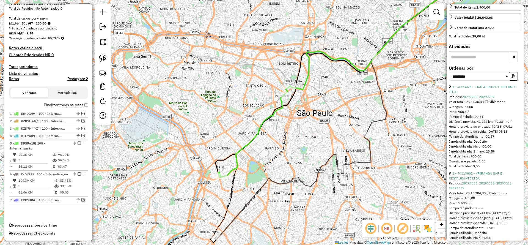
scroll to position [132, 0]
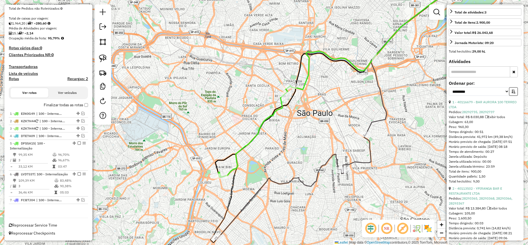
click at [84, 102] on label "Finalizar todas as rotas" at bounding box center [66, 105] width 44 height 6
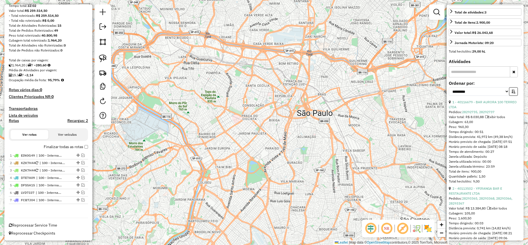
scroll to position [67, 0]
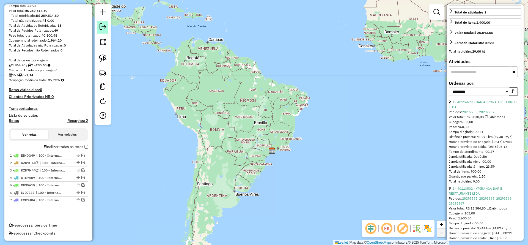
click at [102, 28] on em at bounding box center [103, 26] width 7 height 7
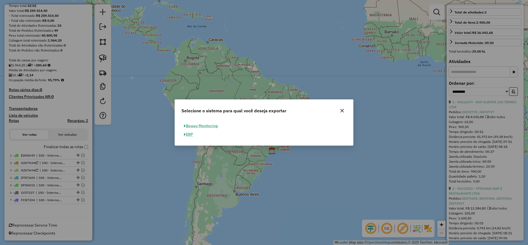
click at [191, 136] on button "ERP" at bounding box center [189, 134] width 14 height 9
select select "**"
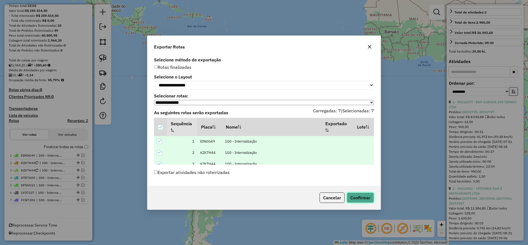
click at [357, 197] on button "Confirmar" at bounding box center [360, 197] width 27 height 10
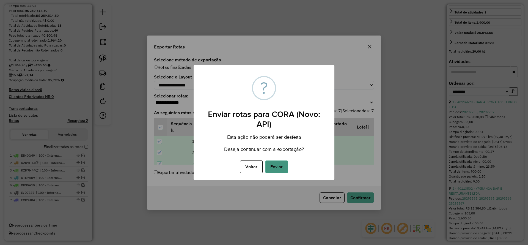
click at [282, 168] on button "Enviar" at bounding box center [277, 166] width 23 height 13
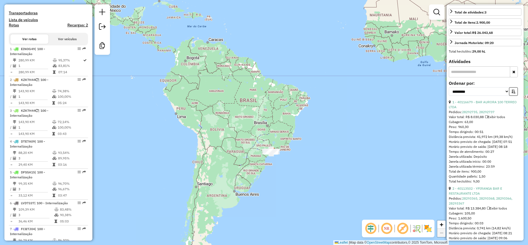
scroll to position [208, 0]
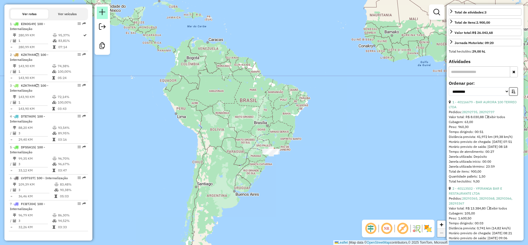
click at [102, 16] on link at bounding box center [102, 13] width 11 height 12
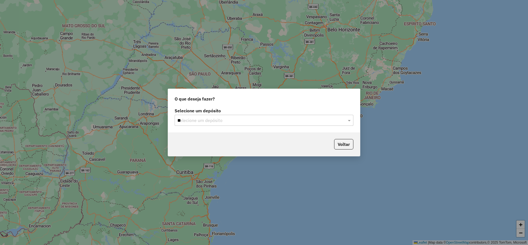
type input "***"
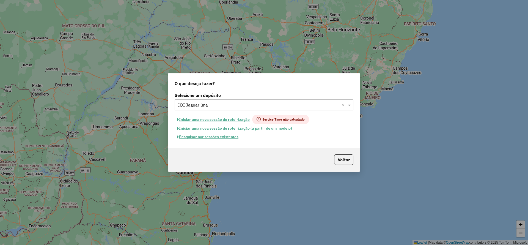
click at [224, 117] on button "Iniciar uma nova sessão de roteirização" at bounding box center [214, 119] width 78 height 9
select select "*"
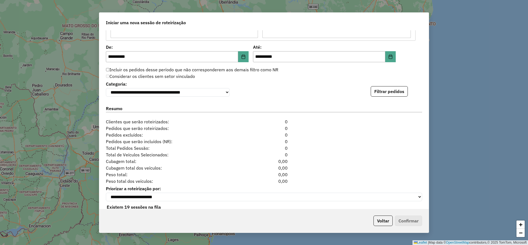
scroll to position [547, 0]
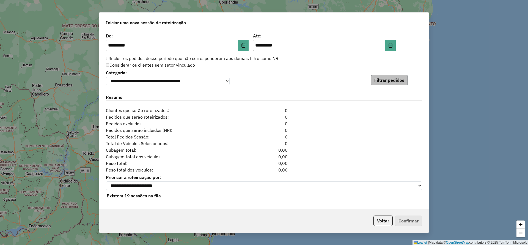
click at [383, 84] on div "**********" at bounding box center [264, 119] width 330 height 179
click at [385, 76] on button "Filtrar pedidos" at bounding box center [389, 80] width 37 height 10
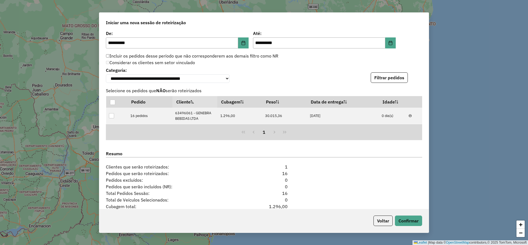
drag, startPoint x: 191, startPoint y: 161, endPoint x: 203, endPoint y: 160, distance: 11.6
click at [193, 161] on div "Resumo" at bounding box center [264, 154] width 323 height 17
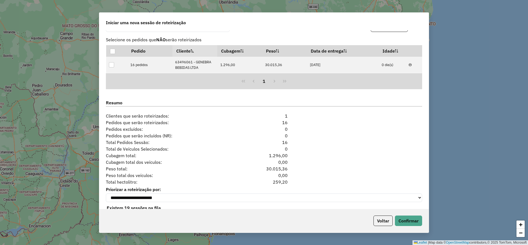
scroll to position [613, 0]
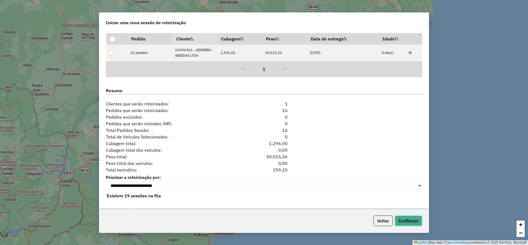
click at [414, 217] on button "Confirmar" at bounding box center [408, 221] width 27 height 10
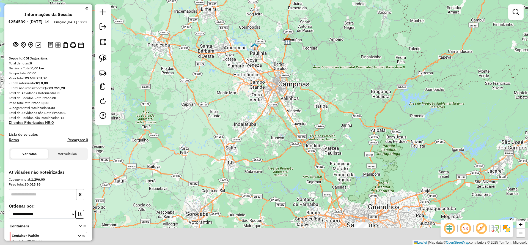
click at [313, 79] on div "Janela de atendimento Grade de atendimento Capacidade Transportadoras Veículos …" at bounding box center [264, 122] width 528 height 245
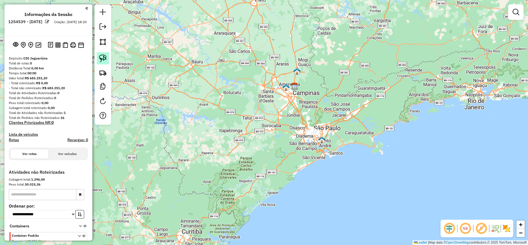
click at [104, 60] on img at bounding box center [103, 58] width 8 height 8
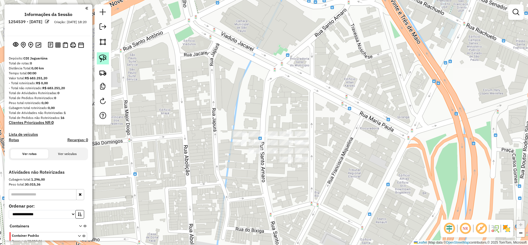
click at [105, 55] on img at bounding box center [103, 58] width 8 height 8
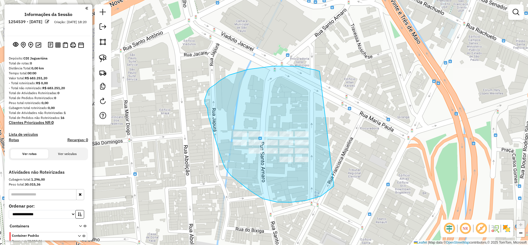
drag, startPoint x: 220, startPoint y: 81, endPoint x: 338, endPoint y: 177, distance: 152.6
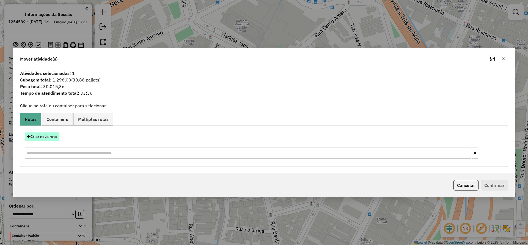
click at [47, 138] on button "Criar nova rota" at bounding box center [42, 136] width 35 height 9
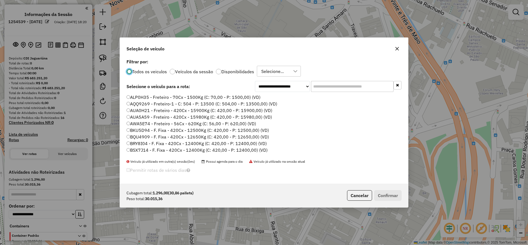
scroll to position [3, 2]
drag, startPoint x: 356, startPoint y: 86, endPoint x: 329, endPoint y: 86, distance: 27.3
click at [356, 86] on input "text" at bounding box center [352, 86] width 83 height 11
paste input "*******"
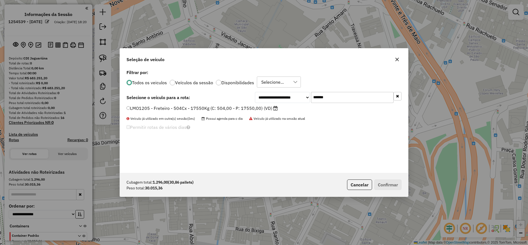
type input "*******"
click at [244, 106] on label "LMO1205 - Freteiro - 504Cx - 17550Kg (C: 504,00 - P: 17550,00) (VD)" at bounding box center [202, 108] width 151 height 7
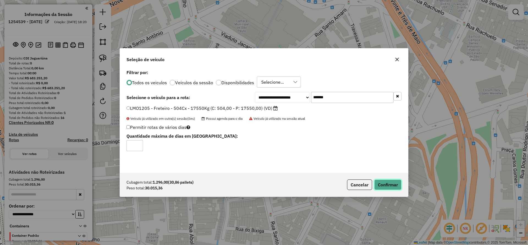
click at [383, 184] on button "Confirmar" at bounding box center [388, 184] width 27 height 10
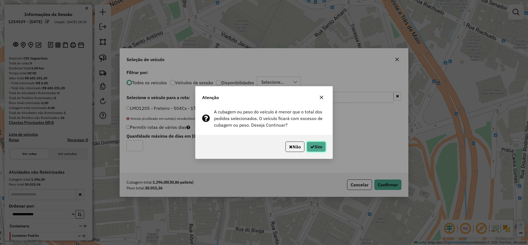
click at [314, 145] on button "Sim" at bounding box center [316, 146] width 19 height 10
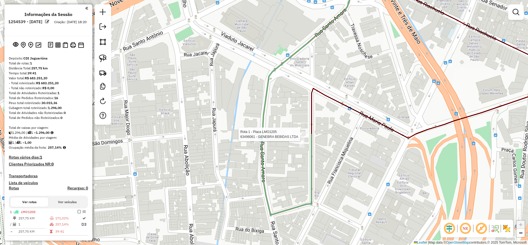
select select "**********"
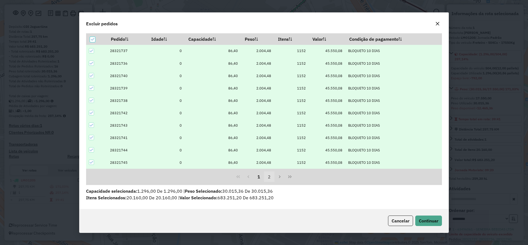
click at [265, 174] on button "2" at bounding box center [269, 176] width 10 height 10
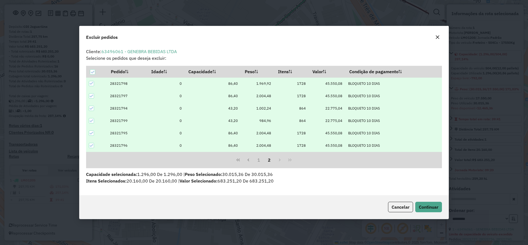
scroll to position [0, 0]
click at [263, 161] on button "1" at bounding box center [259, 160] width 10 height 10
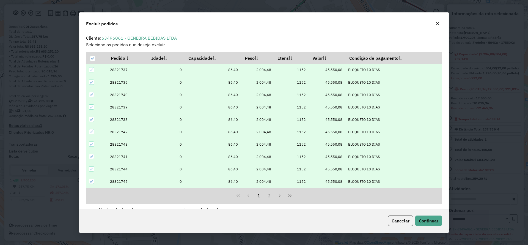
drag, startPoint x: 90, startPoint y: 69, endPoint x: 94, endPoint y: 79, distance: 10.1
click at [92, 72] on div at bounding box center [91, 69] width 5 height 5
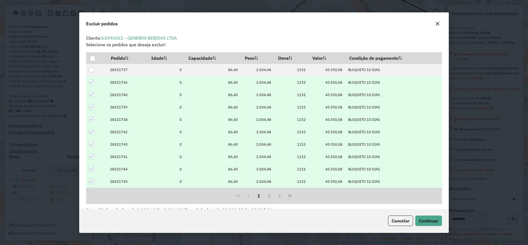
click at [93, 82] on icon at bounding box center [92, 82] width 4 height 4
click at [92, 93] on div at bounding box center [91, 94] width 5 height 5
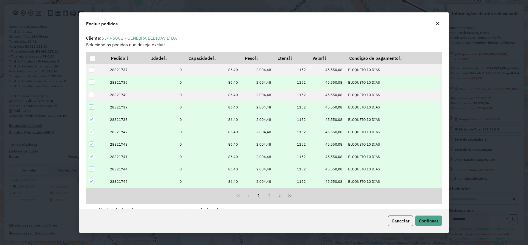
click at [92, 105] on icon at bounding box center [92, 107] width 4 height 4
click at [93, 118] on icon at bounding box center [92, 120] width 4 height 4
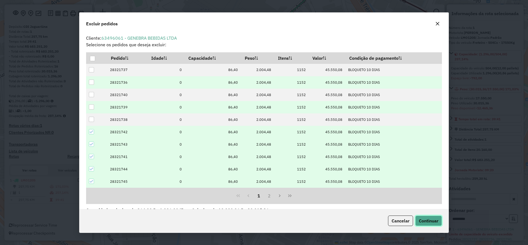
click at [427, 224] on button "Continuar" at bounding box center [429, 221] width 27 height 10
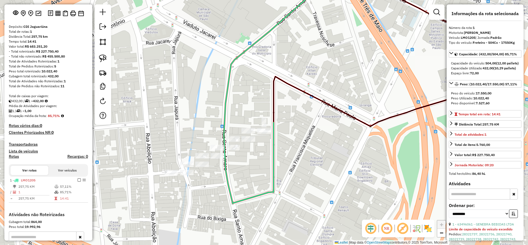
scroll to position [117, 0]
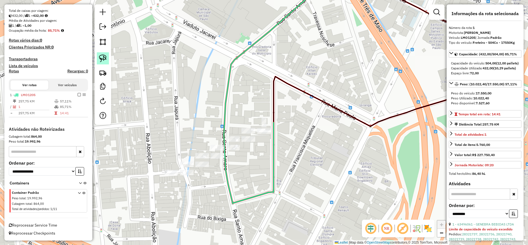
click at [103, 59] on img at bounding box center [103, 58] width 8 height 8
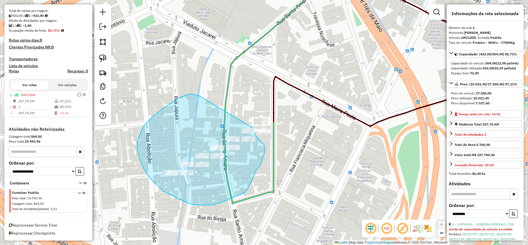
drag, startPoint x: 138, startPoint y: 141, endPoint x: 251, endPoint y: 121, distance: 115.1
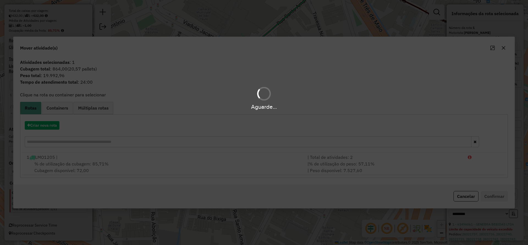
click at [51, 126] on div "Aguarde..." at bounding box center [264, 122] width 528 height 245
click at [51, 126] on hb-app "Aguarde... Pop-up bloqueado! Seu navegador bloqueou automáticamente a abertura …" at bounding box center [264, 122] width 528 height 245
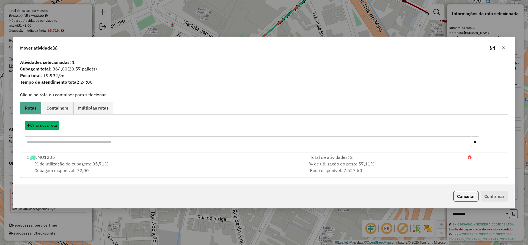
click at [51, 126] on button "Criar nova rota" at bounding box center [42, 125] width 35 height 9
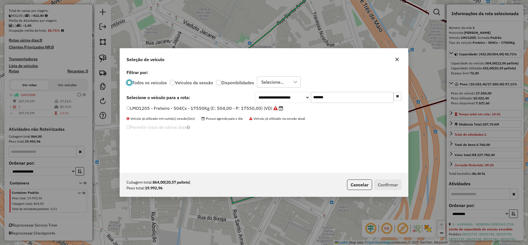
scroll to position [3, 2]
drag, startPoint x: 331, startPoint y: 97, endPoint x: 231, endPoint y: 100, distance: 100.2
click at [232, 99] on div "**********" at bounding box center [264, 97] width 275 height 11
paste input "text"
type input "*******"
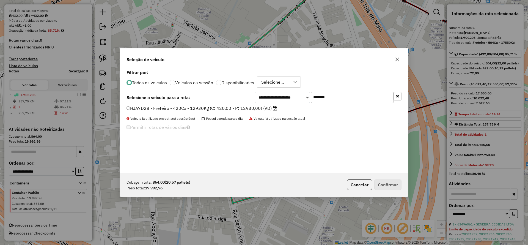
click at [208, 106] on label "HJA7D28 - Freteiro - 420Cx - 12930Kg (C: 420,00 - P: 12930,00) (VD)" at bounding box center [202, 108] width 151 height 7
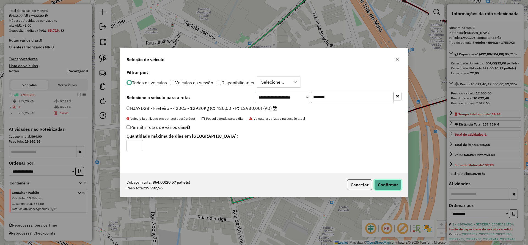
click at [389, 187] on button "Confirmar" at bounding box center [388, 184] width 27 height 10
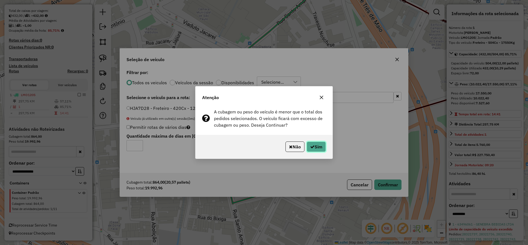
click at [318, 151] on button "Sim" at bounding box center [316, 146] width 19 height 10
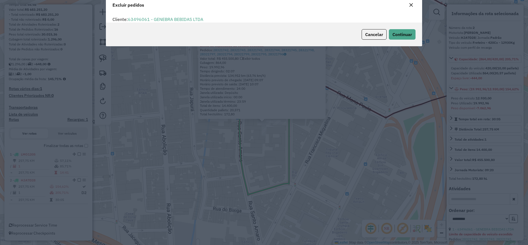
scroll to position [19, 0]
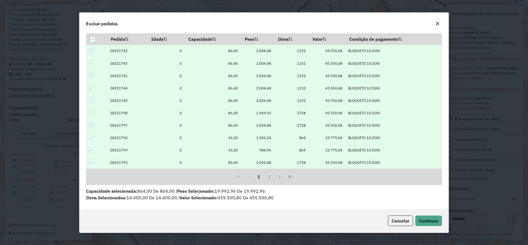
click at [92, 52] on icon at bounding box center [92, 51] width 4 height 4
click at [94, 62] on div at bounding box center [91, 63] width 5 height 5
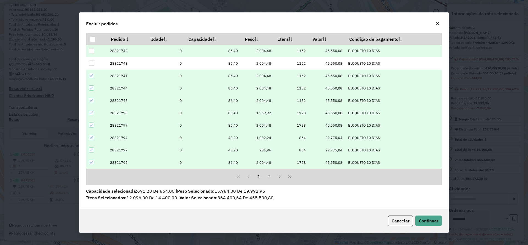
click at [92, 77] on icon at bounding box center [92, 76] width 4 height 4
click at [92, 87] on icon at bounding box center [92, 88] width 4 height 4
click at [92, 99] on icon at bounding box center [92, 101] width 4 height 4
click at [430, 225] on button "Continuar" at bounding box center [429, 221] width 27 height 10
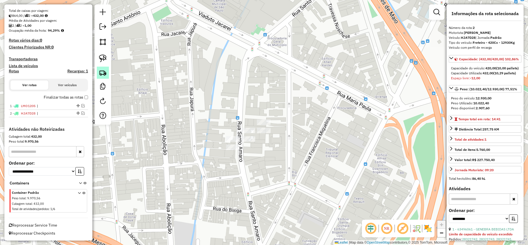
scroll to position [117, 0]
click at [104, 54] on img at bounding box center [103, 58] width 8 height 8
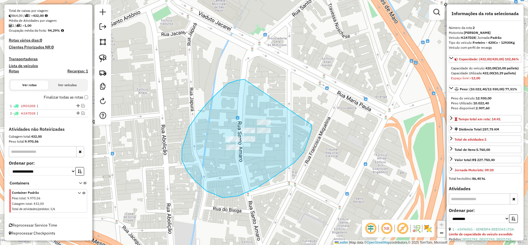
drag, startPoint x: 182, startPoint y: 148, endPoint x: 289, endPoint y: 129, distance: 108.3
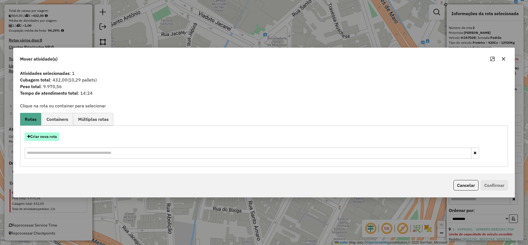
click at [51, 134] on button "Criar nova rota" at bounding box center [42, 136] width 35 height 9
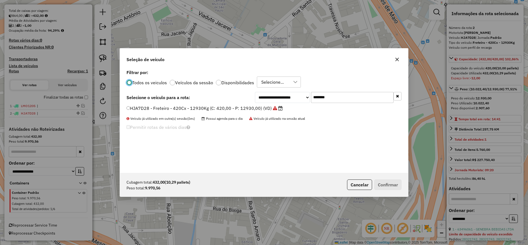
scroll to position [3, 2]
drag, startPoint x: 340, startPoint y: 93, endPoint x: 242, endPoint y: 99, distance: 98.7
click at [243, 99] on div "**********" at bounding box center [264, 97] width 275 height 11
paste input "text"
type input "*******"
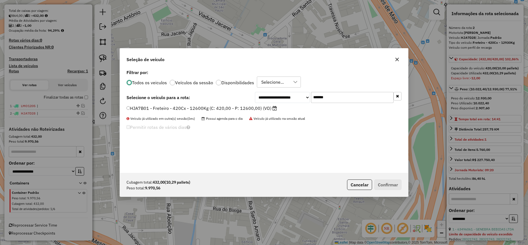
drag, startPoint x: 224, startPoint y: 107, endPoint x: 227, endPoint y: 107, distance: 3.7
click at [223, 107] on label "HJA7B01 - Freteiro - 420Cx - 12600Kg (C: 420,00 - P: 12600,00) (VD)" at bounding box center [202, 108] width 151 height 7
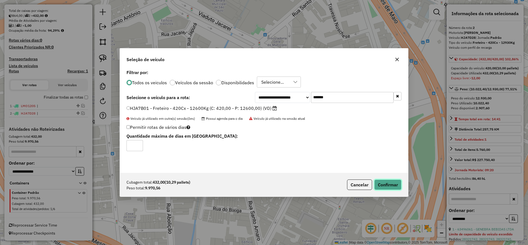
click at [385, 184] on button "Confirmar" at bounding box center [388, 184] width 27 height 10
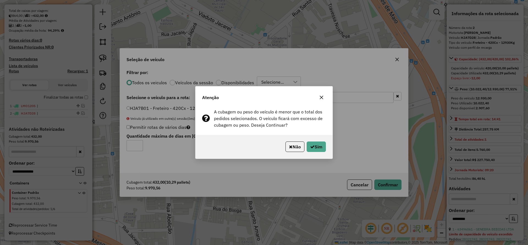
drag, startPoint x: 328, startPoint y: 139, endPoint x: 325, endPoint y: 147, distance: 7.8
click at [328, 139] on div "Não Sim" at bounding box center [264, 147] width 137 height 24
click at [324, 146] on button "Sim" at bounding box center [316, 146] width 19 height 10
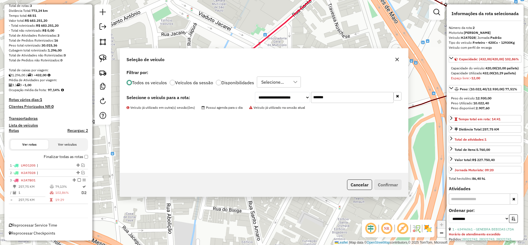
scroll to position [58, 0]
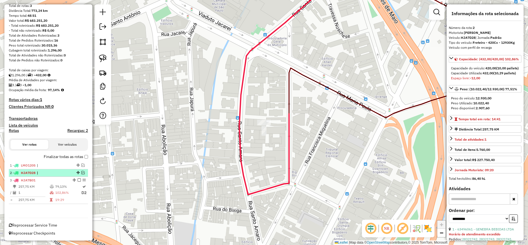
click at [82, 171] on em at bounding box center [82, 172] width 3 height 3
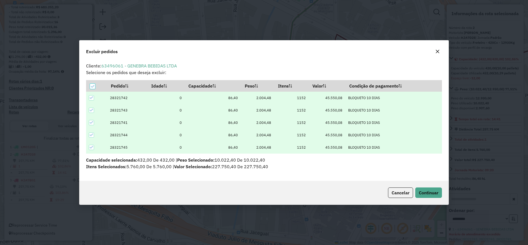
scroll to position [0, 0]
click at [439, 50] on icon "button" at bounding box center [438, 51] width 4 height 4
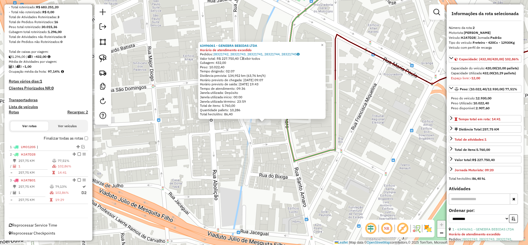
click at [302, 134] on div "63496061 - GENEBRA BEBIDAS LTDA Horário de atendimento excedido Pedidos: 283217…" at bounding box center [264, 122] width 528 height 245
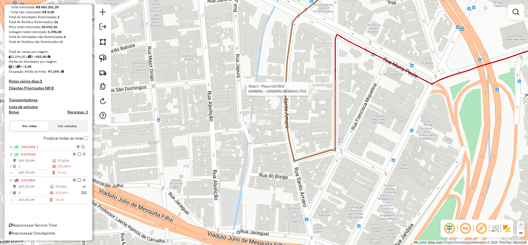
select select "**********"
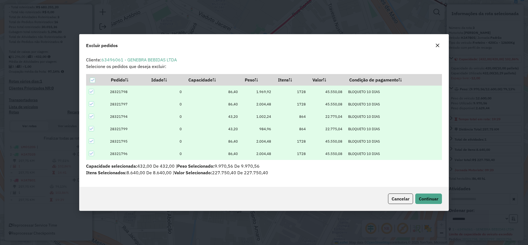
click at [439, 43] on icon "button" at bounding box center [438, 45] width 4 height 4
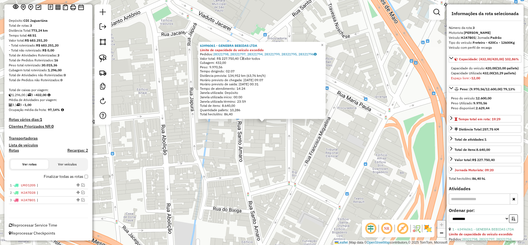
scroll to position [38, 0]
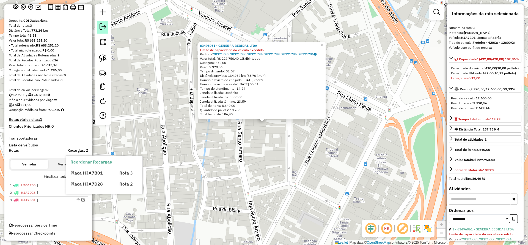
click at [102, 32] on link at bounding box center [102, 27] width 11 height 12
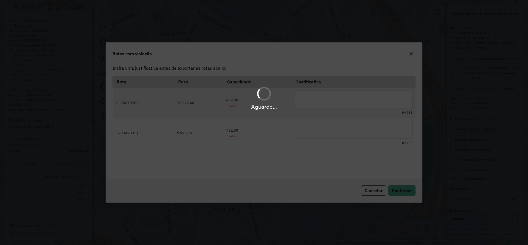
scroll to position [0, 0]
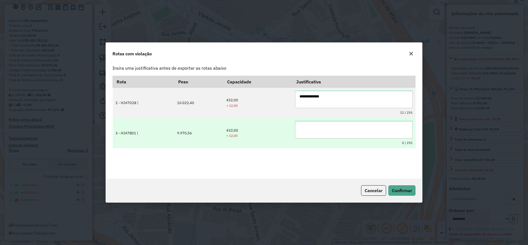
drag, startPoint x: 340, startPoint y: 91, endPoint x: 263, endPoint y: 137, distance: 89.3
click at [213, 128] on tbody "**********" at bounding box center [264, 118] width 303 height 61
type textarea "**********"
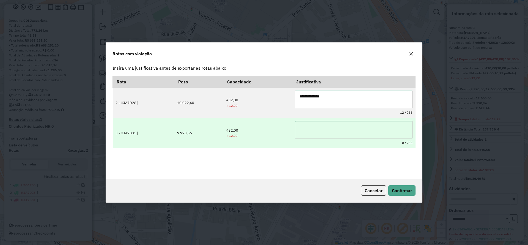
click at [298, 125] on textarea at bounding box center [354, 130] width 118 height 18
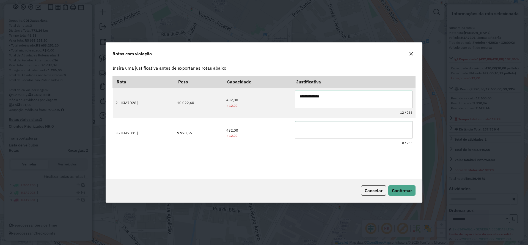
paste textarea "**********"
type textarea "**********"
click at [389, 191] on button "Confirmar" at bounding box center [402, 190] width 27 height 10
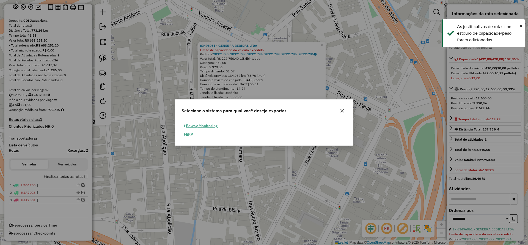
click at [192, 135] on button "ERP" at bounding box center [189, 134] width 14 height 9
select select "**"
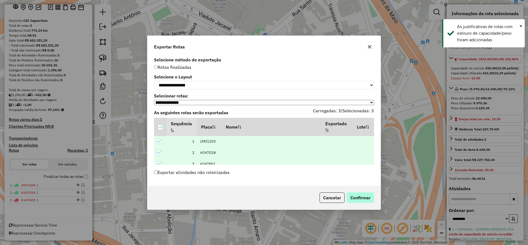
click at [370, 193] on div "Cancelar Confirmar" at bounding box center [264, 198] width 233 height 24
drag, startPoint x: 364, startPoint y: 199, endPoint x: 361, endPoint y: 199, distance: 3.3
click at [364, 199] on button "Confirmar" at bounding box center [360, 197] width 27 height 10
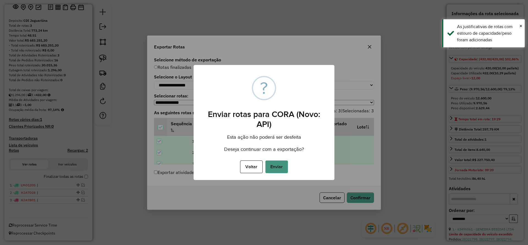
click at [285, 167] on button "Enviar" at bounding box center [277, 166] width 23 height 13
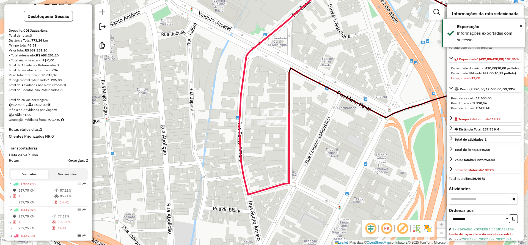
scroll to position [71, 0]
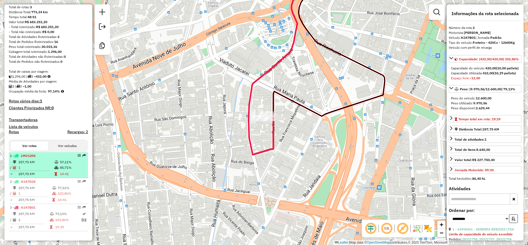
click at [42, 155] on div "1 - LMO1205" at bounding box center [39, 155] width 58 height 5
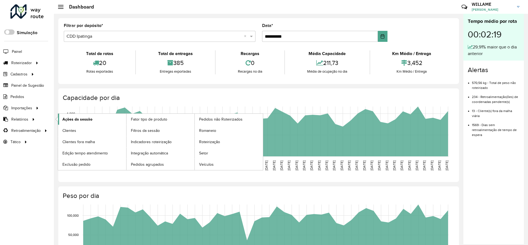
click at [67, 118] on span "Ações da sessão" at bounding box center [77, 119] width 30 height 6
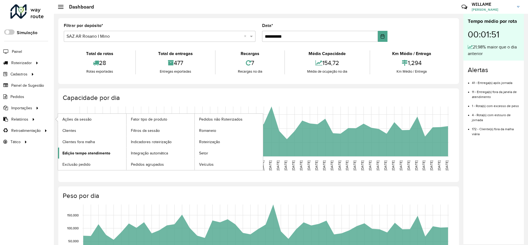
click at [89, 157] on link "Edição tempo atendimento" at bounding box center [92, 153] width 68 height 11
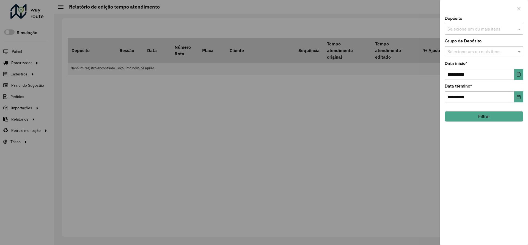
click at [471, 28] on input "text" at bounding box center [481, 29] width 70 height 7
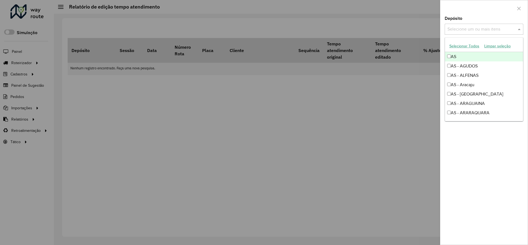
click at [473, 46] on button "Selecionar Todos" at bounding box center [464, 46] width 35 height 9
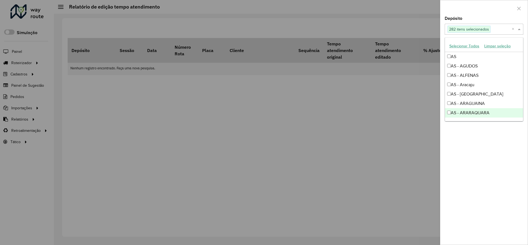
drag, startPoint x: 481, startPoint y: 151, endPoint x: 481, endPoint y: 147, distance: 3.9
click at [482, 151] on div "**********" at bounding box center [485, 131] width 88 height 228
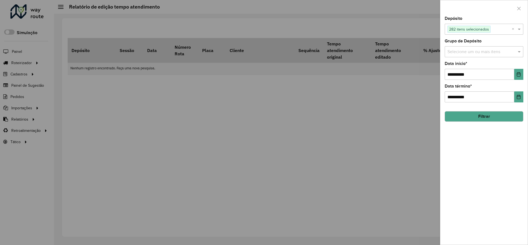
click at [481, 115] on button "Filtrar" at bounding box center [484, 116] width 79 height 10
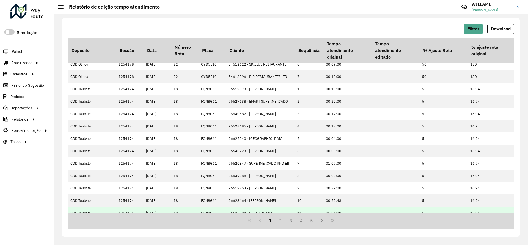
scroll to position [103, 0]
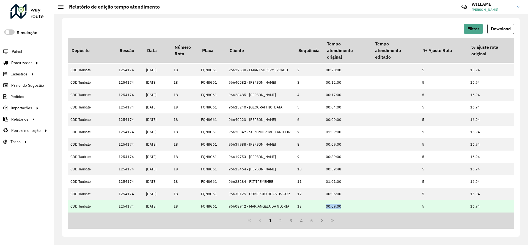
drag, startPoint x: 324, startPoint y: 215, endPoint x: 361, endPoint y: 209, distance: 37.9
click at [363, 210] on tr "CDD Taubaté 1254174 27/08/2025 18 FQN8G61 96608942 - MARIANGELA DA GLORIA 13 00…" at bounding box center [340, 206] width 545 height 12
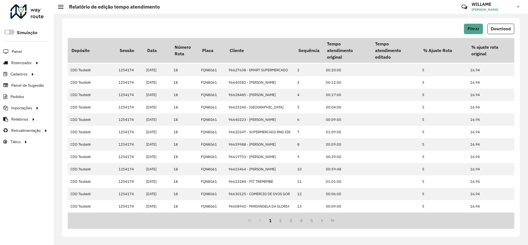
click at [290, 226] on div "1 2 3 4 5" at bounding box center [291, 220] width 447 height 16
click at [288, 222] on button "3" at bounding box center [291, 220] width 10 height 10
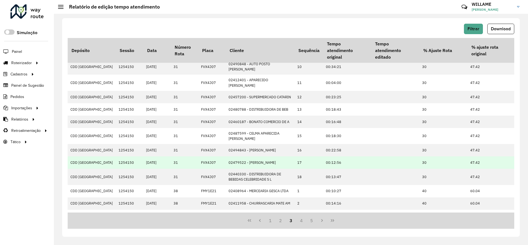
scroll to position [0, 0]
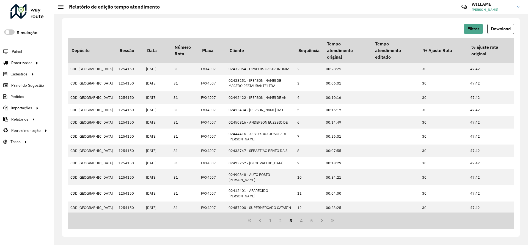
click at [309, 226] on div "1 2 3 4 5" at bounding box center [291, 220] width 447 height 16
click at [315, 218] on button "5" at bounding box center [312, 220] width 10 height 10
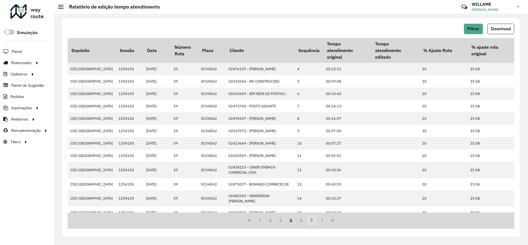
click at [315, 218] on button "7" at bounding box center [312, 220] width 10 height 10
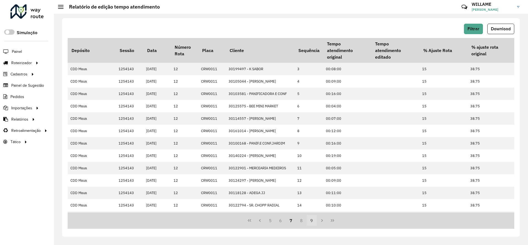
click at [315, 218] on button "9" at bounding box center [312, 220] width 10 height 10
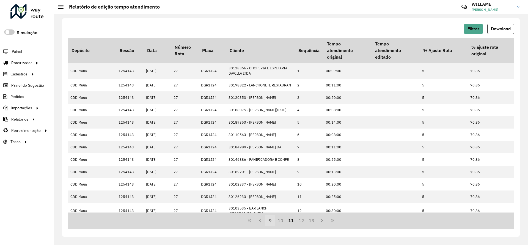
click at [315, 218] on button "13" at bounding box center [312, 220] width 10 height 10
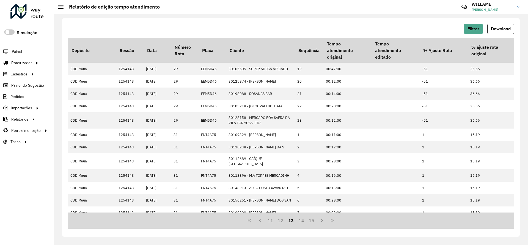
click at [315, 218] on button "15" at bounding box center [312, 220] width 10 height 10
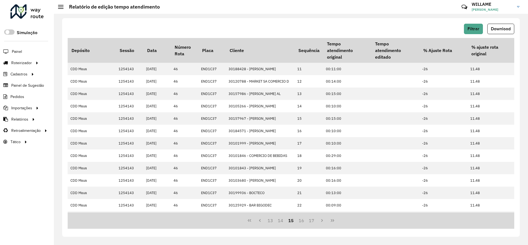
click at [315, 218] on button "17" at bounding box center [312, 220] width 10 height 10
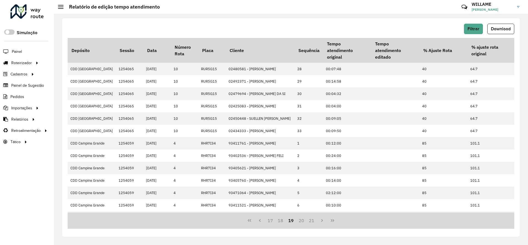
click at [315, 218] on button "21" at bounding box center [312, 220] width 10 height 10
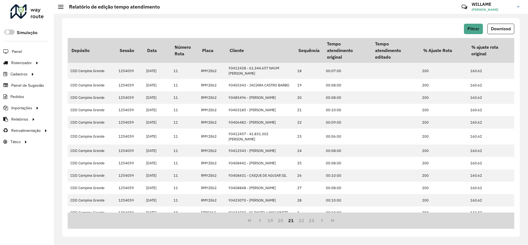
click at [315, 218] on button "23" at bounding box center [312, 220] width 10 height 10
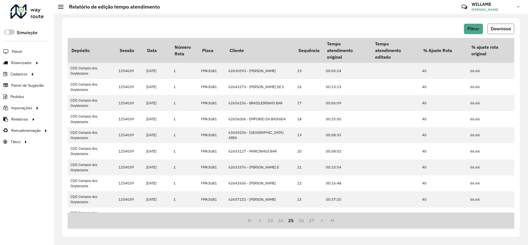
click at [497, 28] on span "Download" at bounding box center [501, 28] width 20 height 5
